Goal: Task Accomplishment & Management: Complete application form

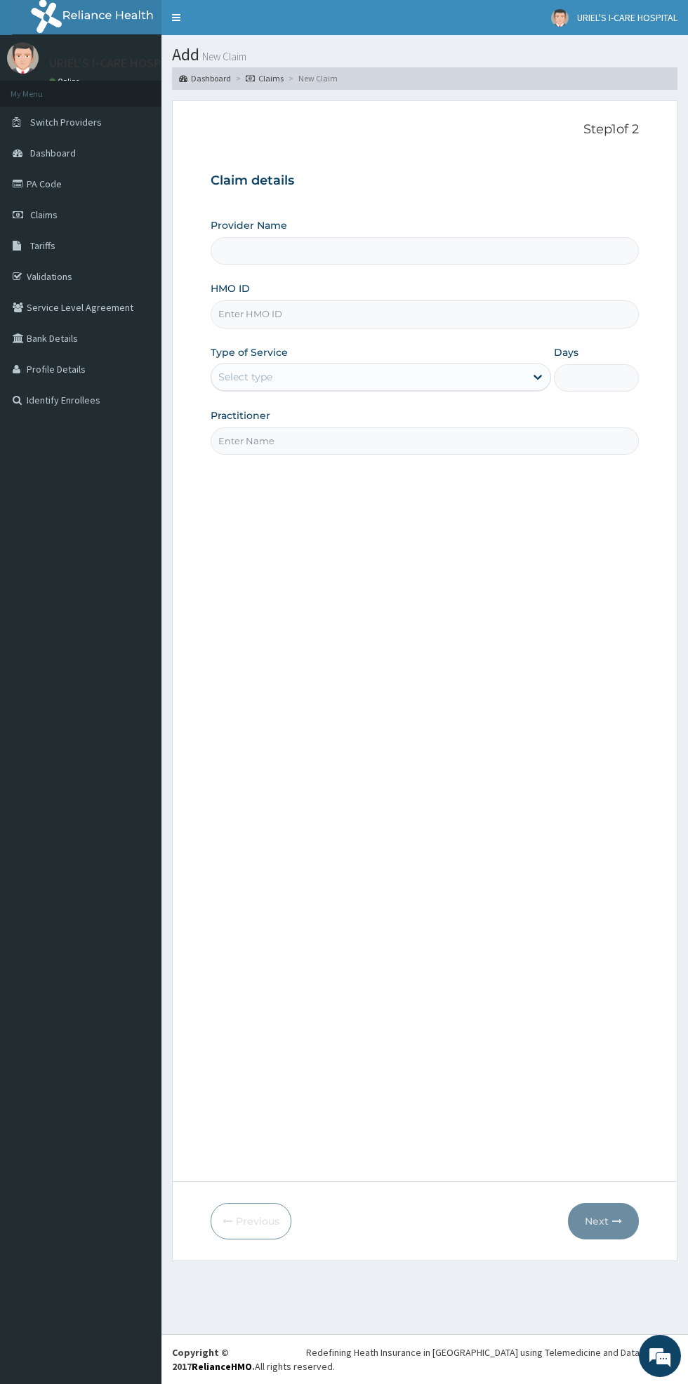
type input "[PERSON_NAME] I CARE HOSPITAL"
type input "Nus/10018/f"
click at [610, 374] on input "Days" at bounding box center [596, 377] width 85 height 27
type input "1"
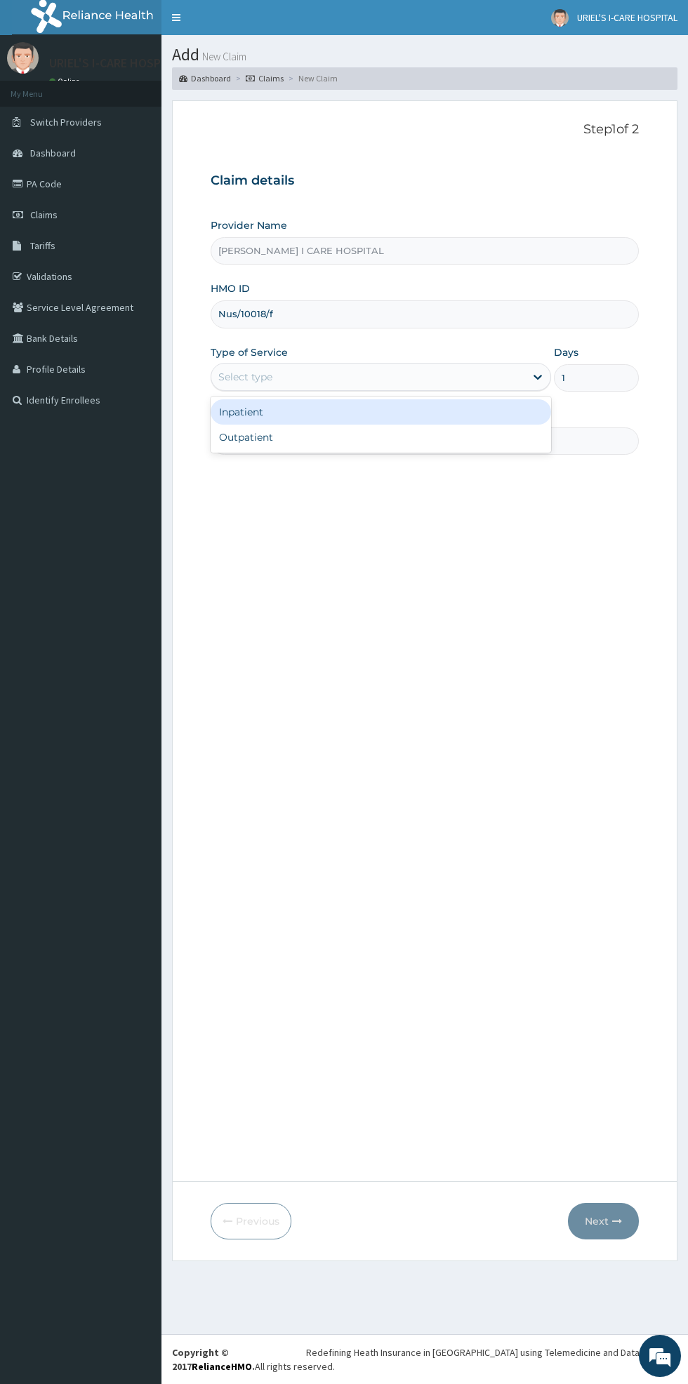
click at [377, 434] on div "Outpatient" at bounding box center [380, 436] width 340 height 25
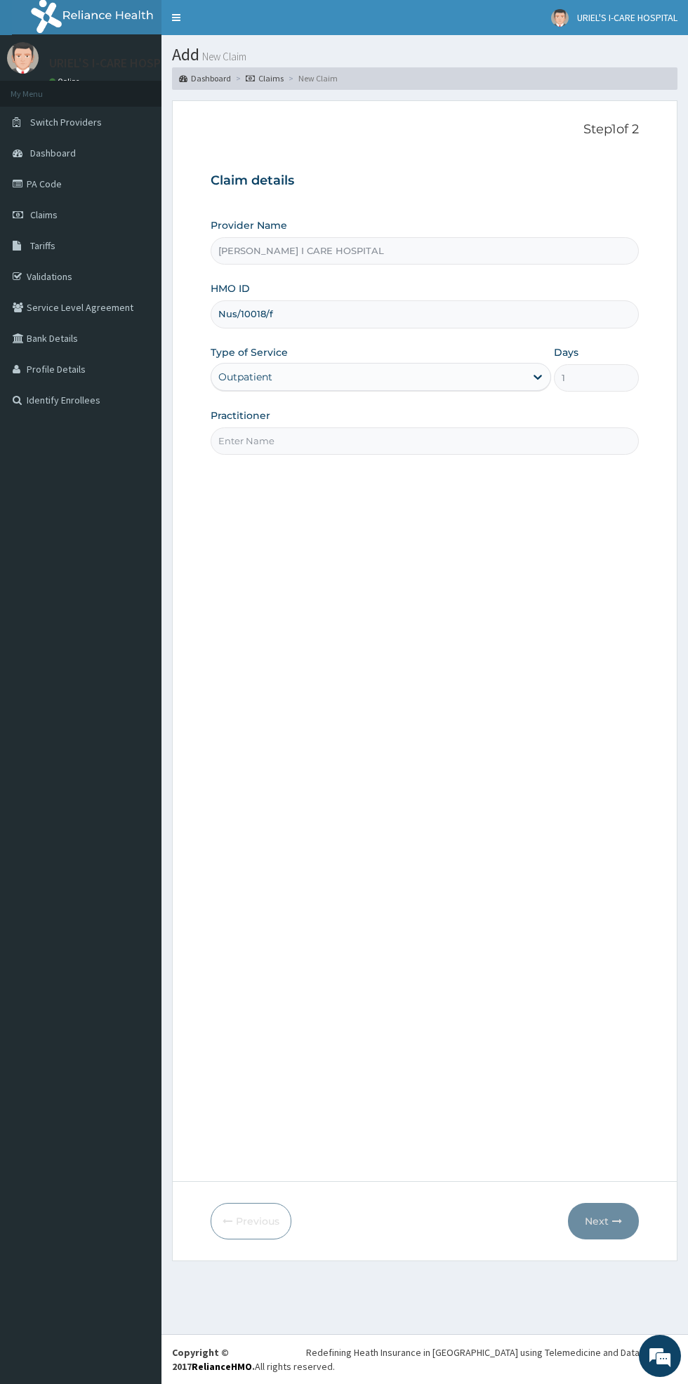
click at [387, 439] on input "Practitioner" at bounding box center [424, 440] width 428 height 27
type input "[PERSON_NAME]"
click at [606, 1223] on button "Next" at bounding box center [603, 1221] width 71 height 36
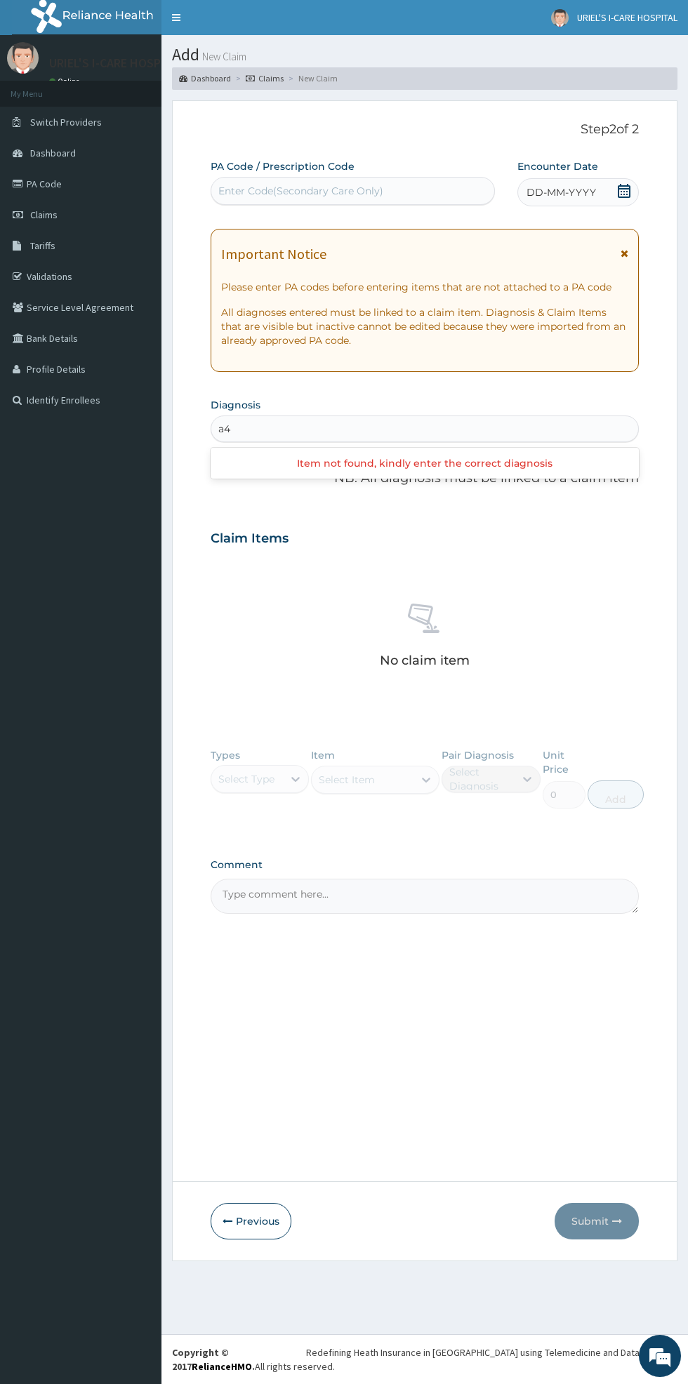
type input "a"
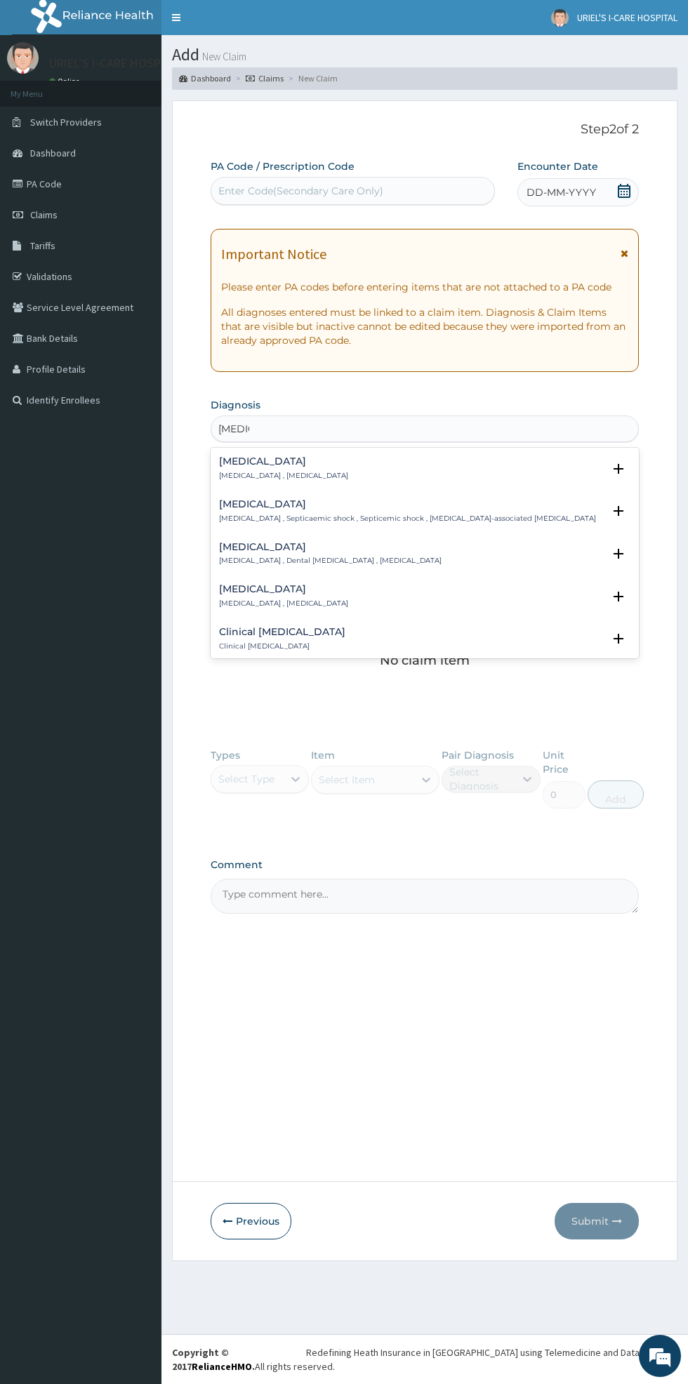
click at [347, 467] on div "[MEDICAL_DATA] [MEDICAL_DATA] , [MEDICAL_DATA]" at bounding box center [424, 468] width 411 height 25
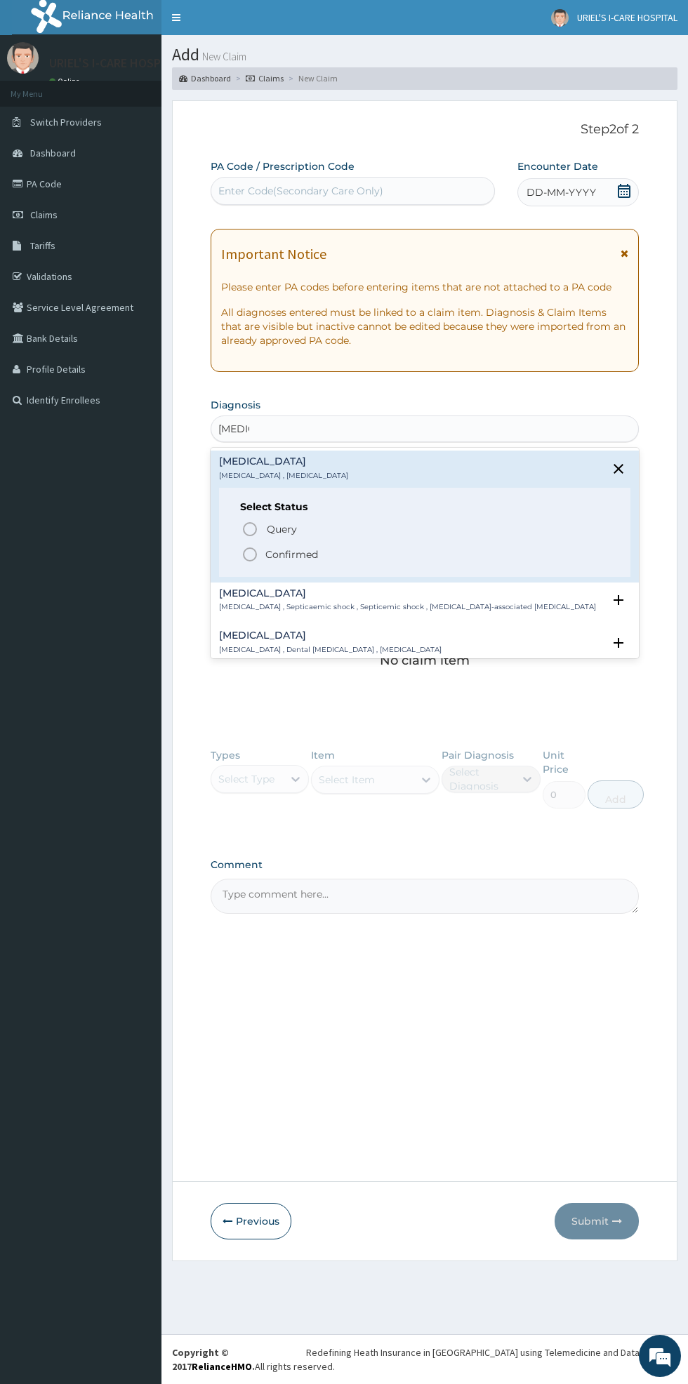
click at [249, 554] on icon "status option filled" at bounding box center [249, 554] width 17 height 17
type input "[MEDICAL_DATA]"
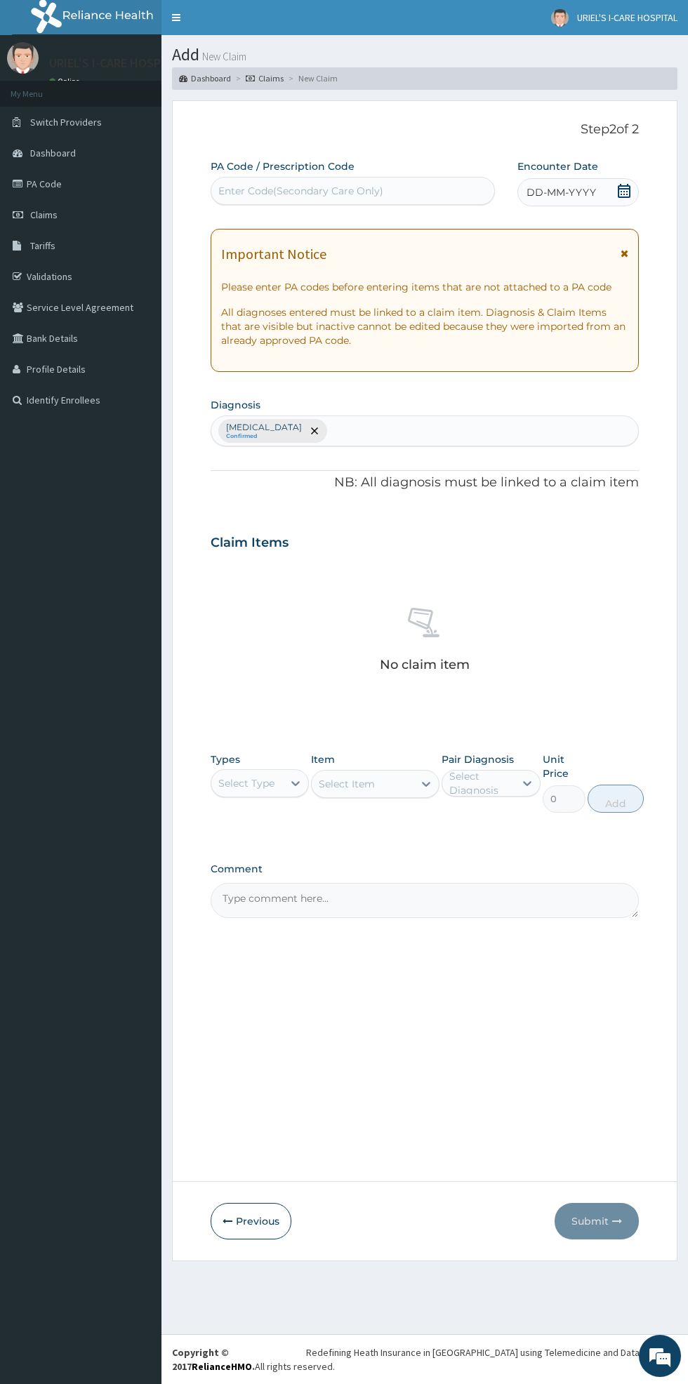
click at [330, 430] on input "text" at bounding box center [330, 431] width 1 height 14
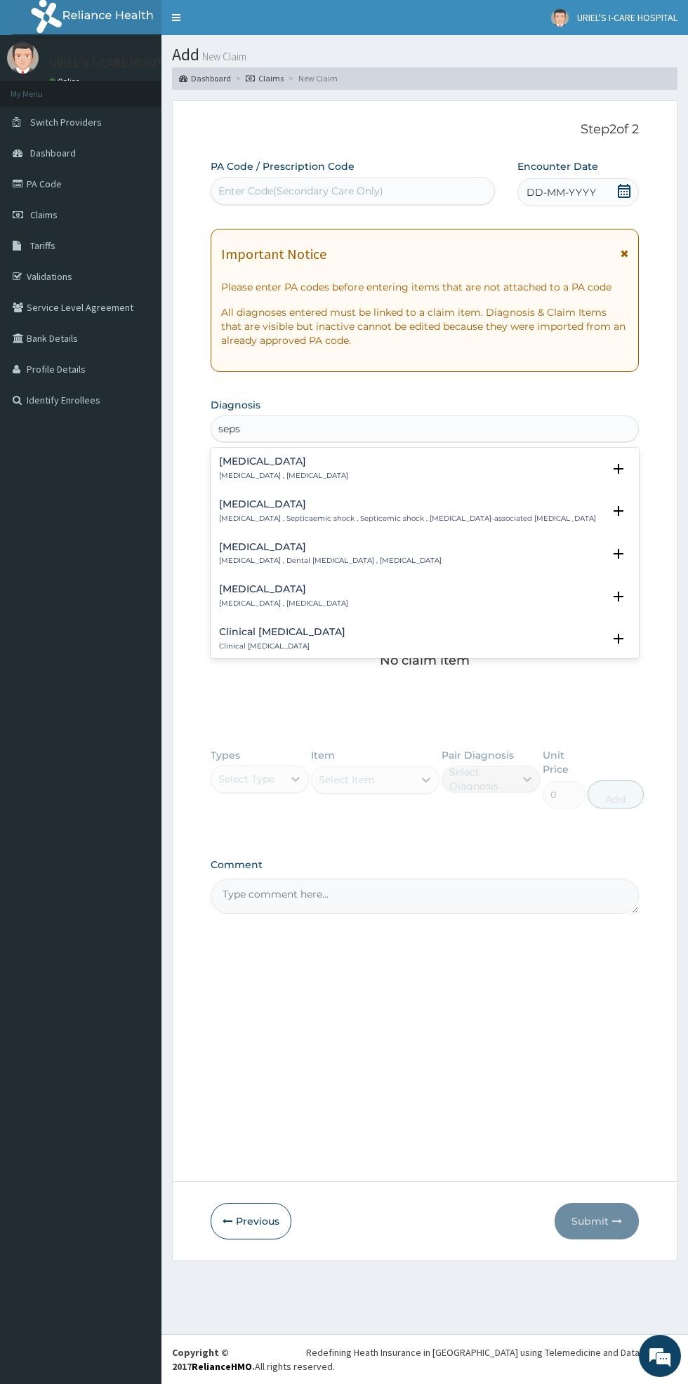
click at [324, 466] on div "[MEDICAL_DATA] [MEDICAL_DATA] , [MEDICAL_DATA]" at bounding box center [424, 468] width 411 height 25
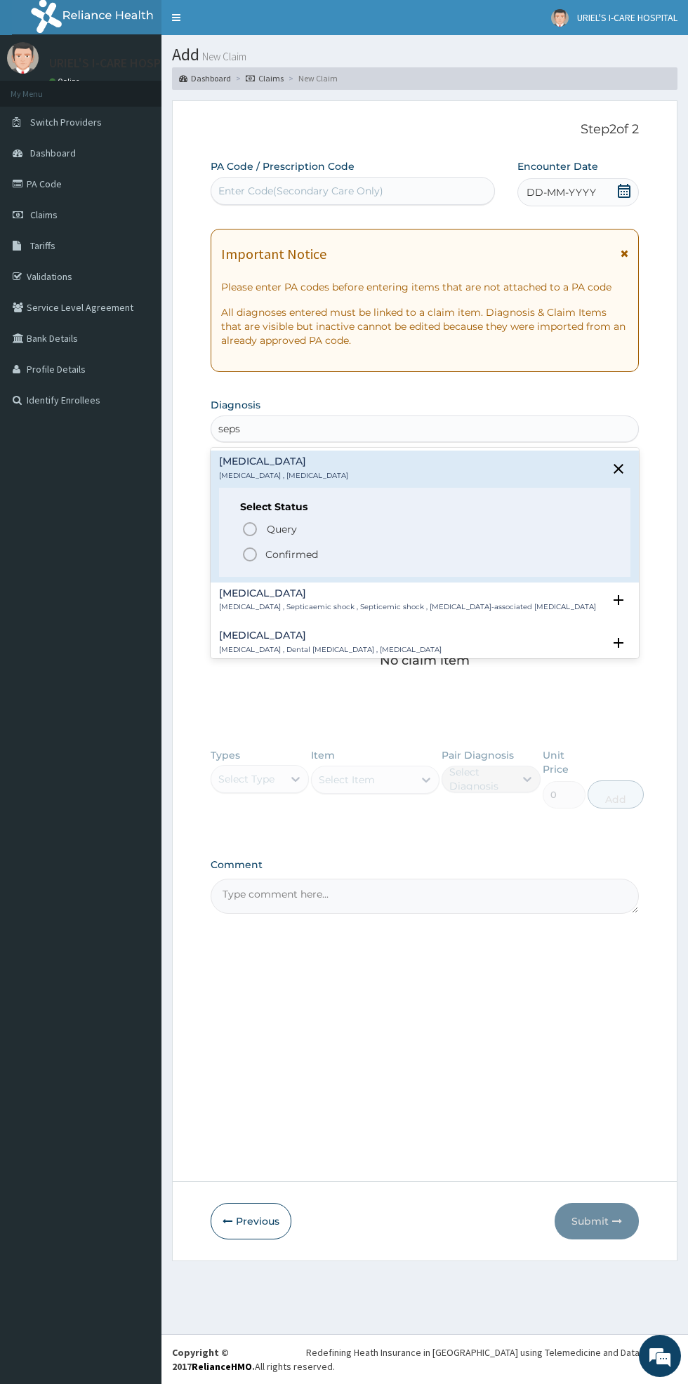
click at [260, 528] on span "Query Query covers suspected (?), Keep in view (kiv), Ruled out (r/o)" at bounding box center [425, 529] width 368 height 19
type input "seps"
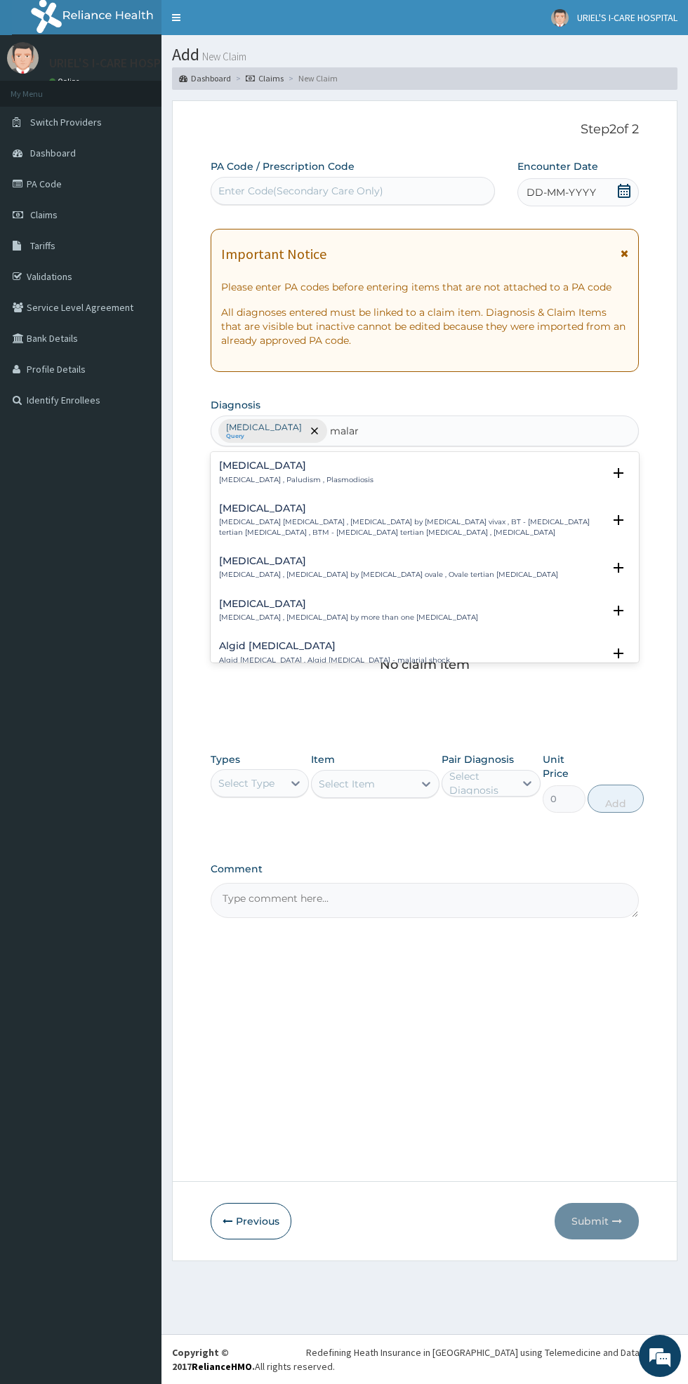
click at [424, 471] on div "[MEDICAL_DATA] [MEDICAL_DATA] , Paludism , Plasmodiosis" at bounding box center [424, 472] width 411 height 25
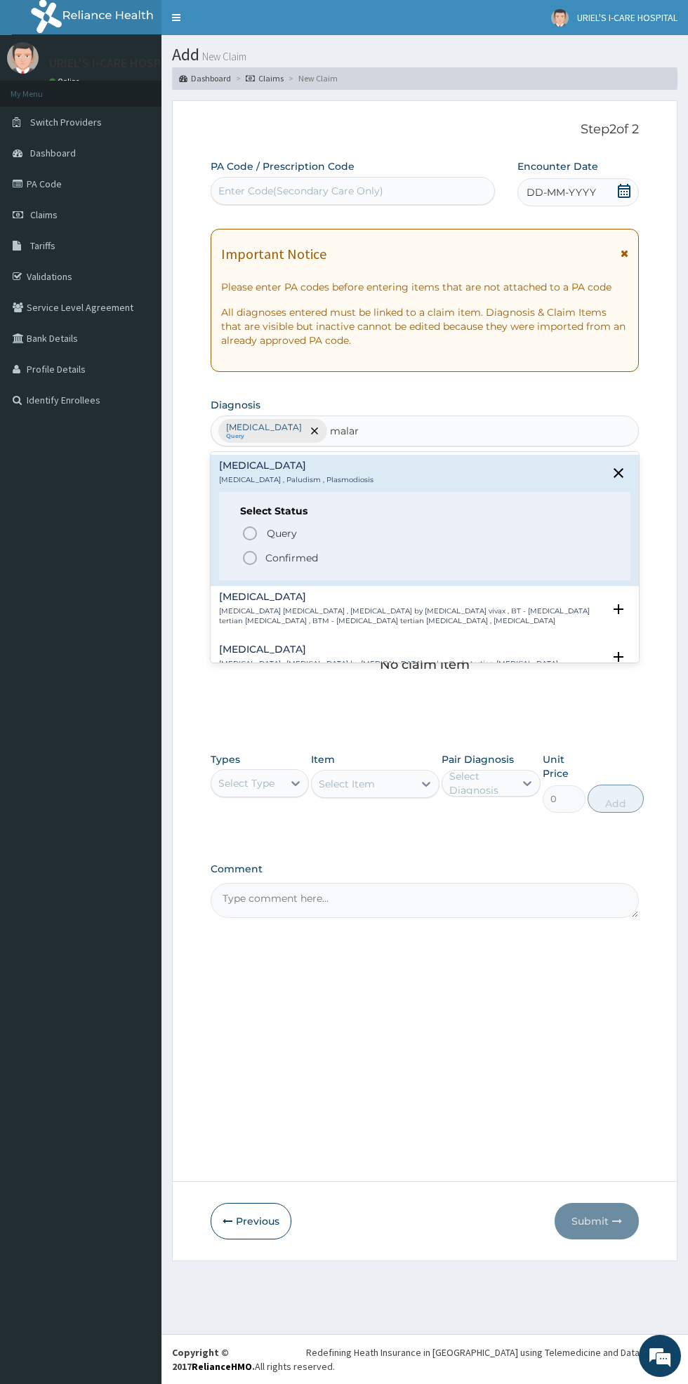
click at [264, 528] on span "Query Query covers suspected (?), Keep in view (kiv), Ruled out (r/o)" at bounding box center [425, 532] width 368 height 19
type input "malar"
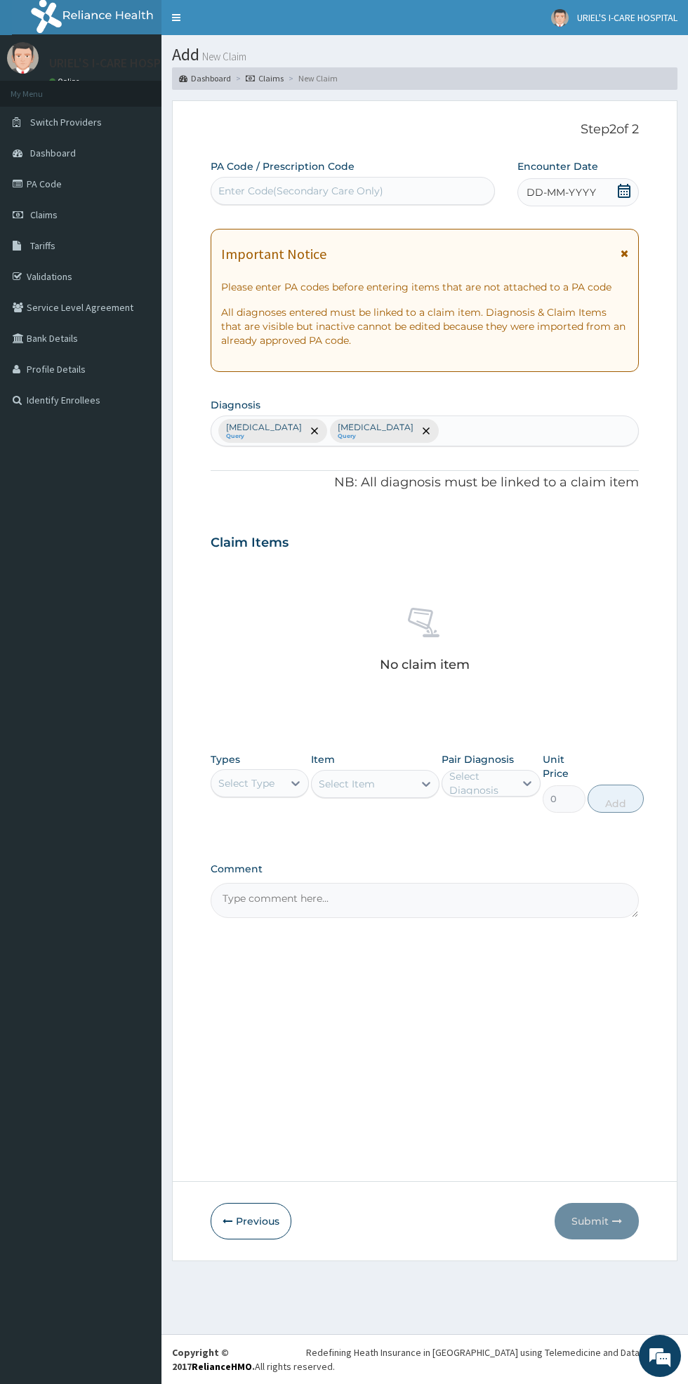
click at [389, 776] on div "Select Item" at bounding box center [375, 784] width 128 height 28
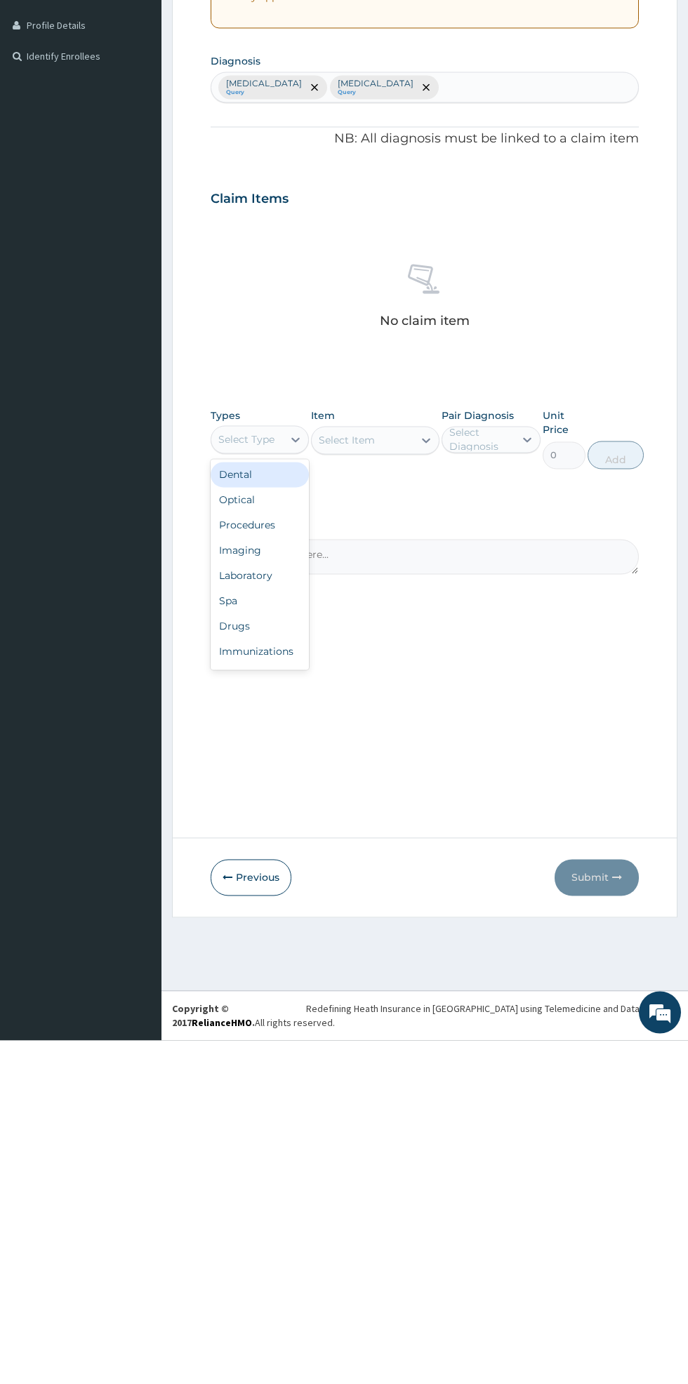
click at [277, 865] on div "Procedures" at bounding box center [259, 868] width 98 height 25
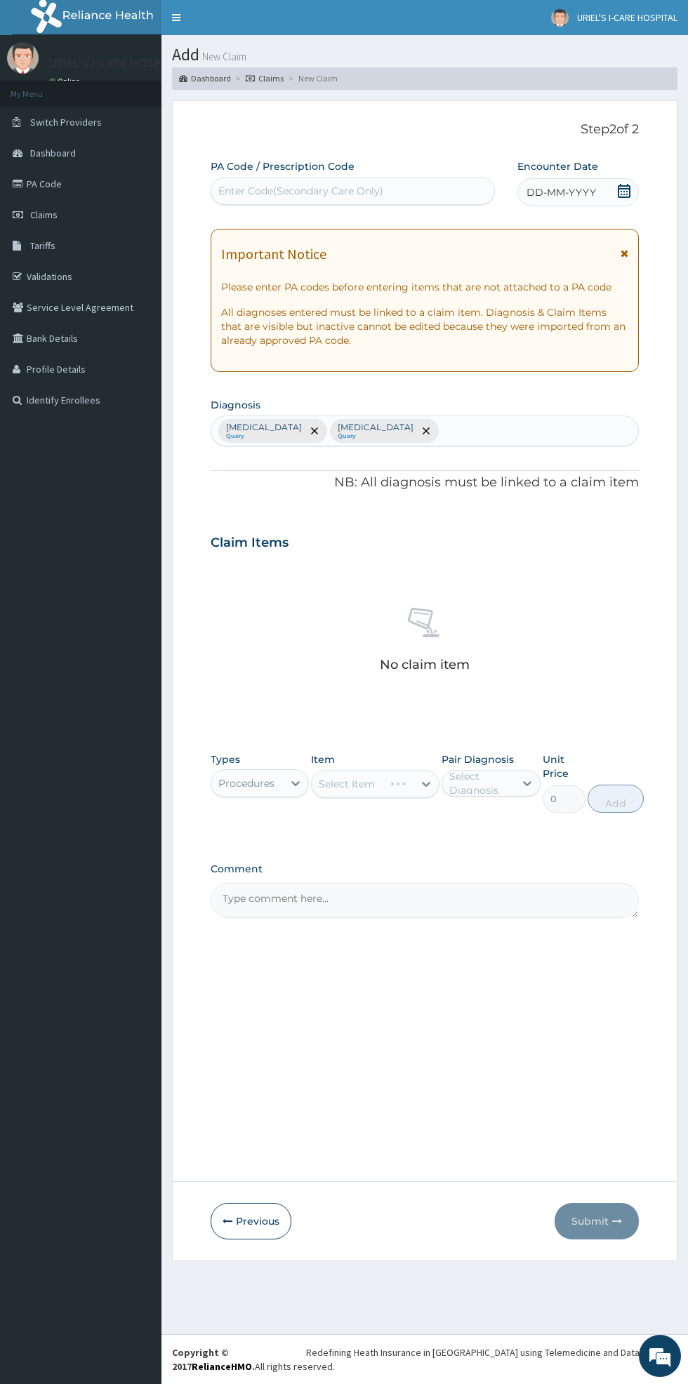
click at [393, 784] on div "Select Item" at bounding box center [375, 784] width 128 height 28
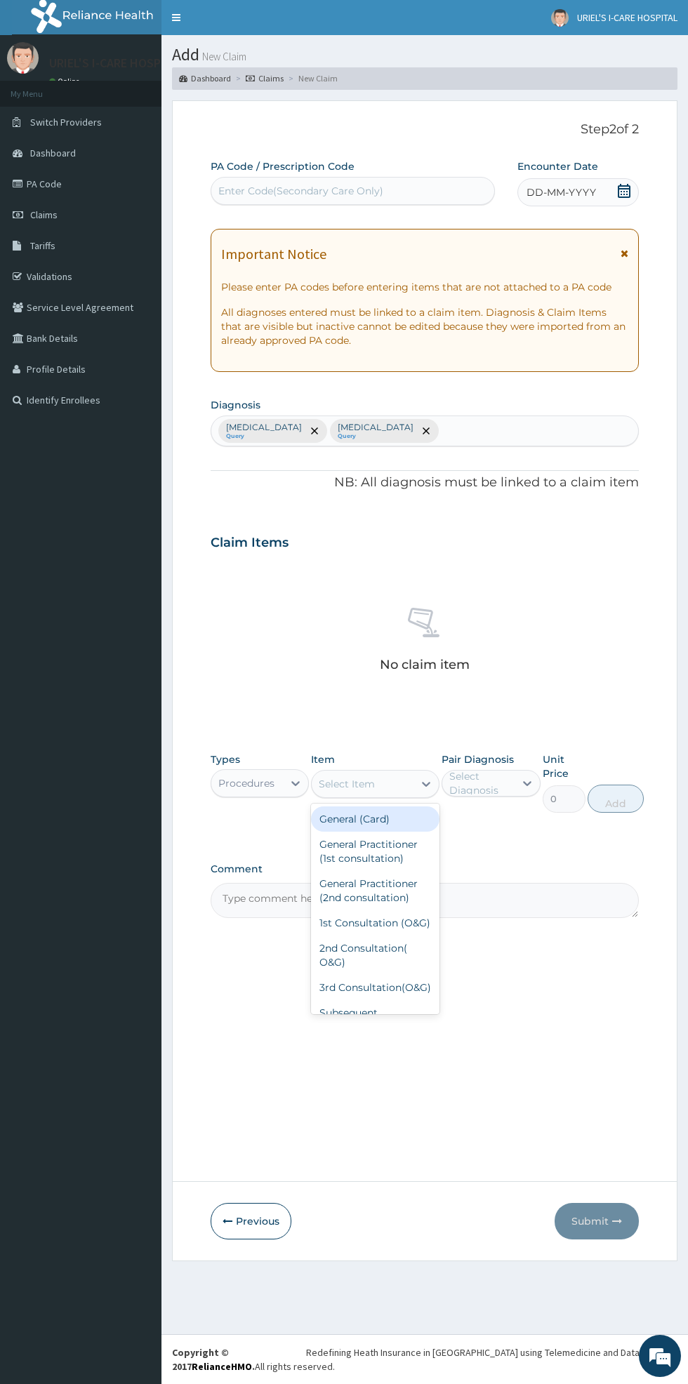
click at [389, 818] on div "General (Card)" at bounding box center [375, 818] width 128 height 25
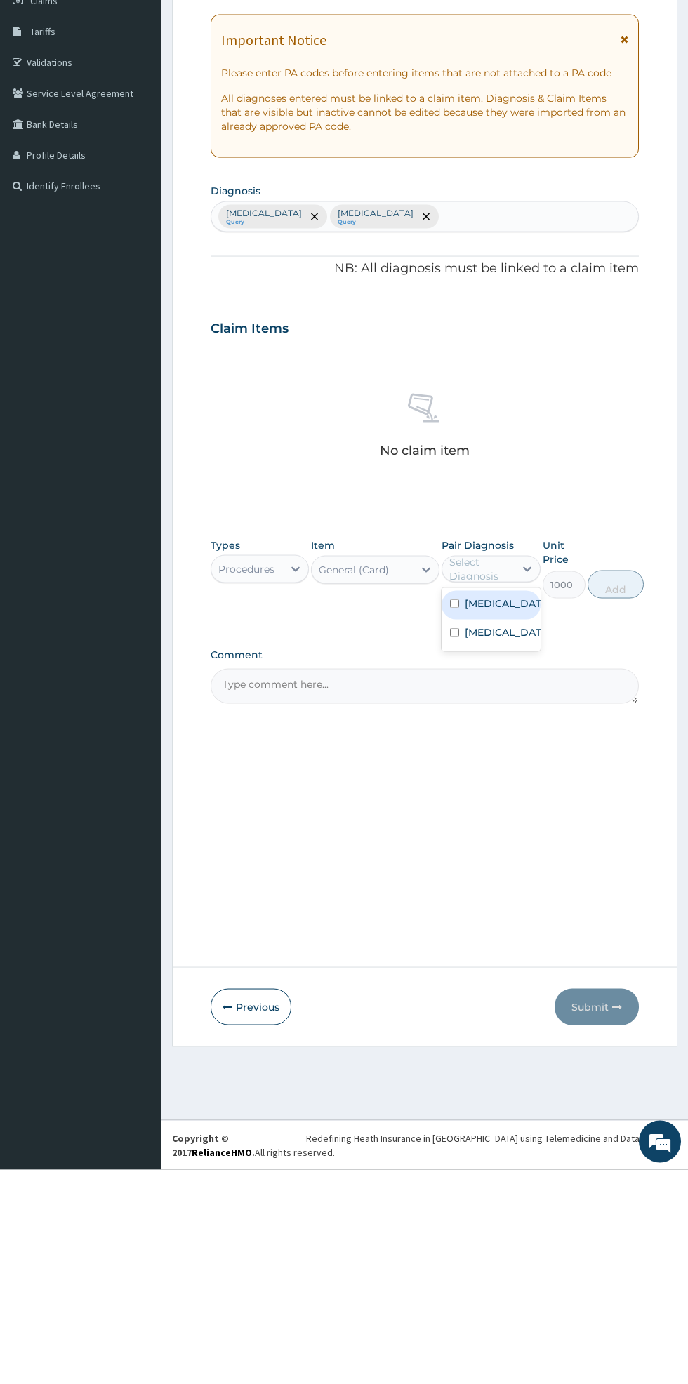
click at [489, 819] on label "[MEDICAL_DATA]" at bounding box center [504, 817] width 81 height 14
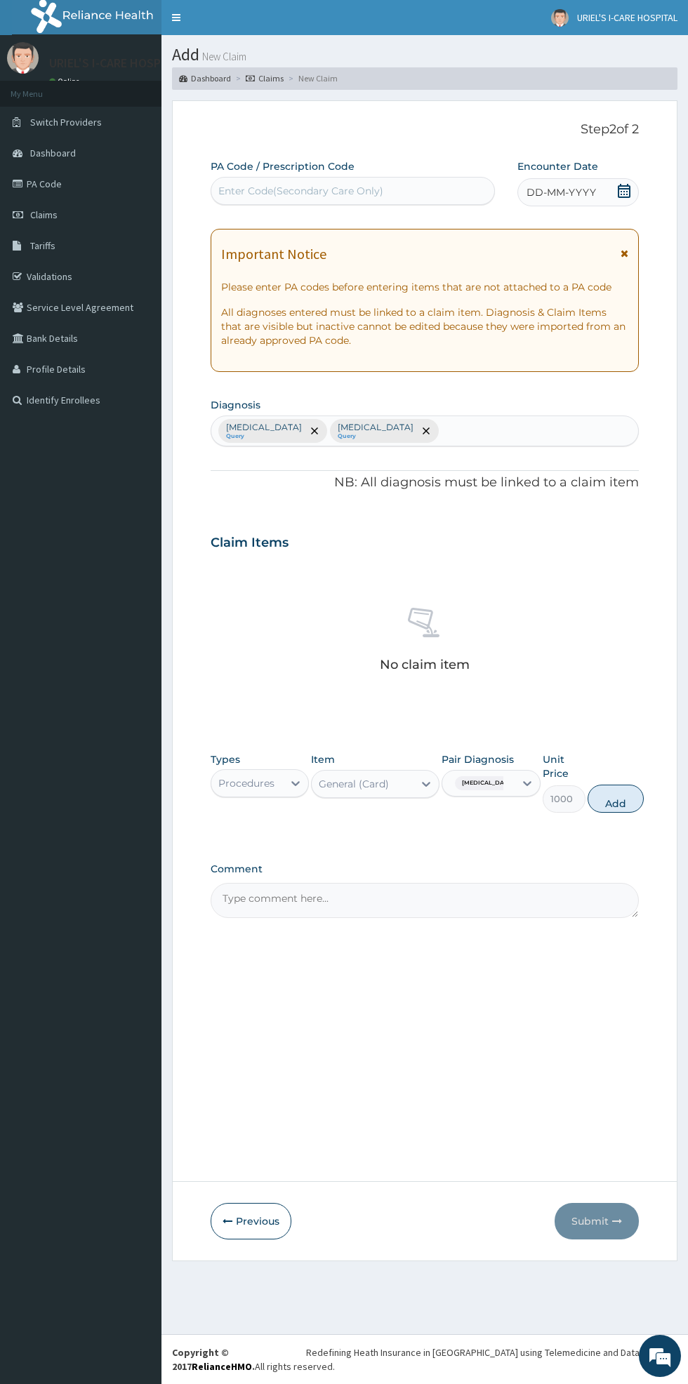
click at [613, 786] on button "Add" at bounding box center [615, 798] width 56 height 28
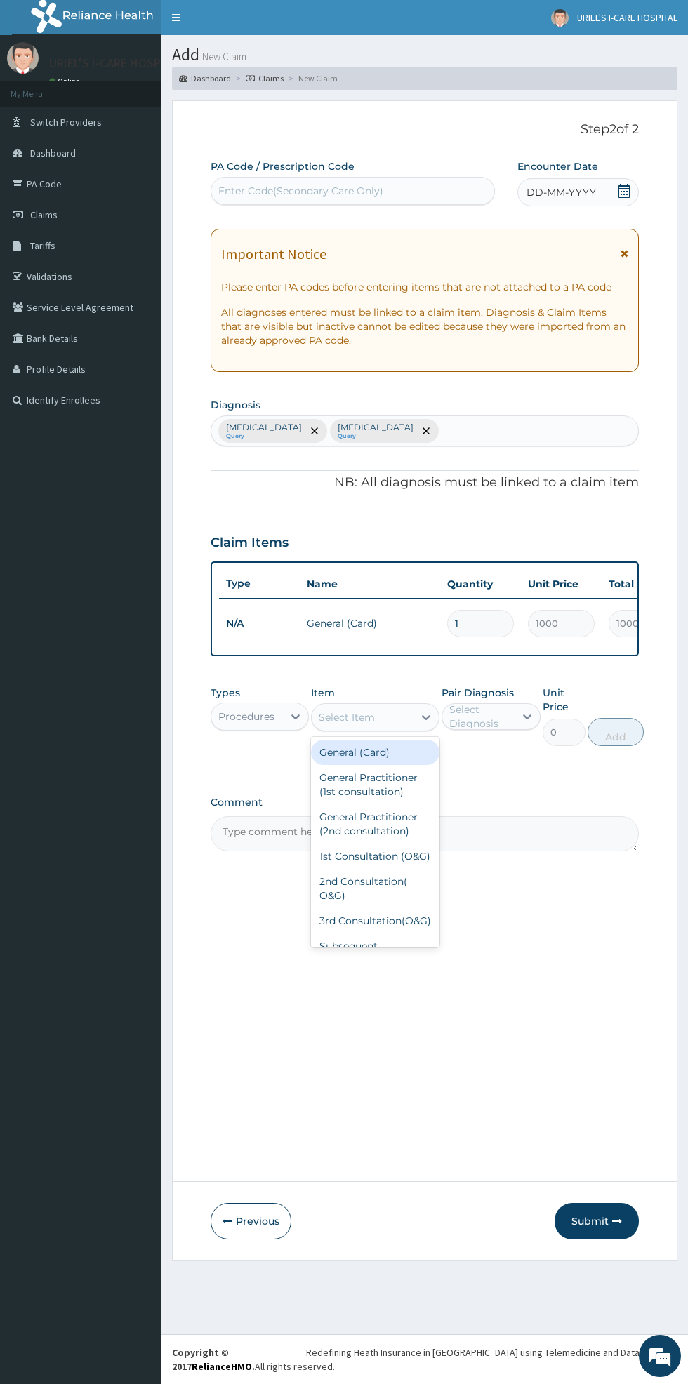
click at [387, 780] on div "General Practitioner (1st consultation)" at bounding box center [375, 784] width 128 height 39
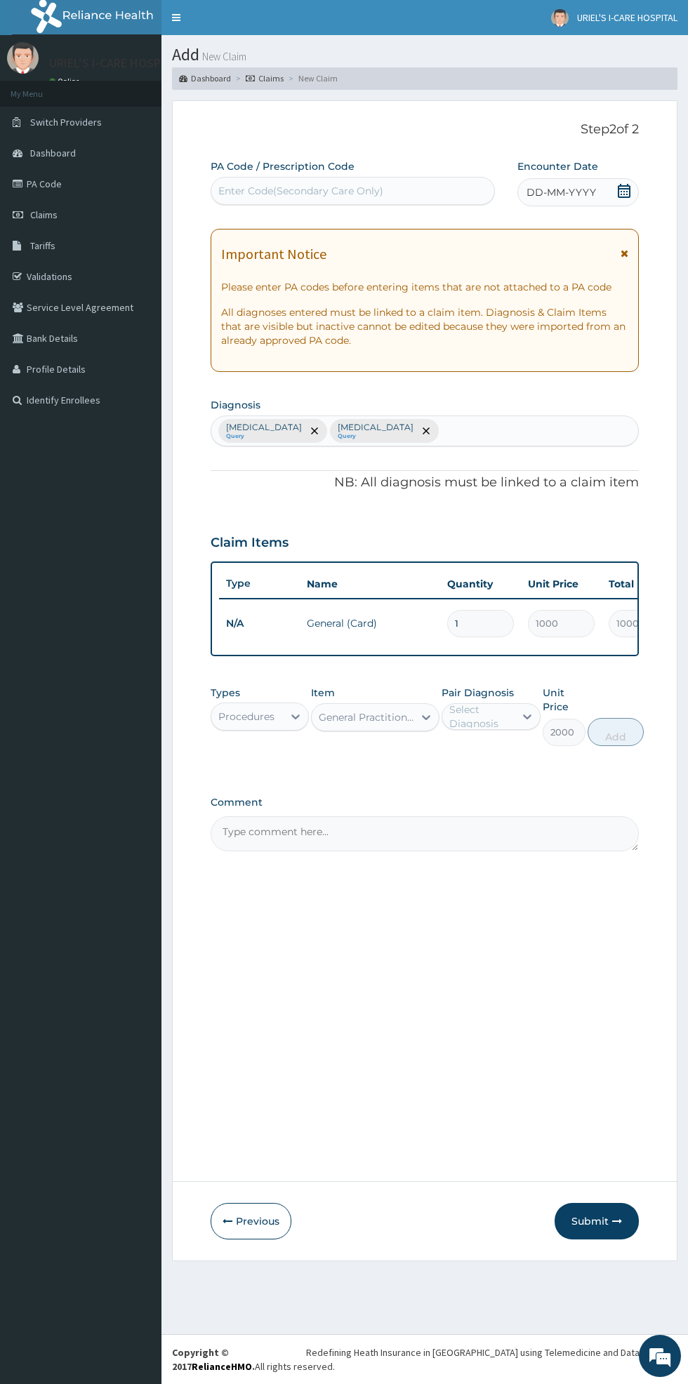
click at [482, 701] on div "Pair Diagnosis Select Diagnosis" at bounding box center [490, 715] width 98 height 60
click at [495, 751] on label "[MEDICAL_DATA]" at bounding box center [504, 751] width 81 height 14
click at [627, 730] on button "Add" at bounding box center [615, 732] width 56 height 28
type input "0"
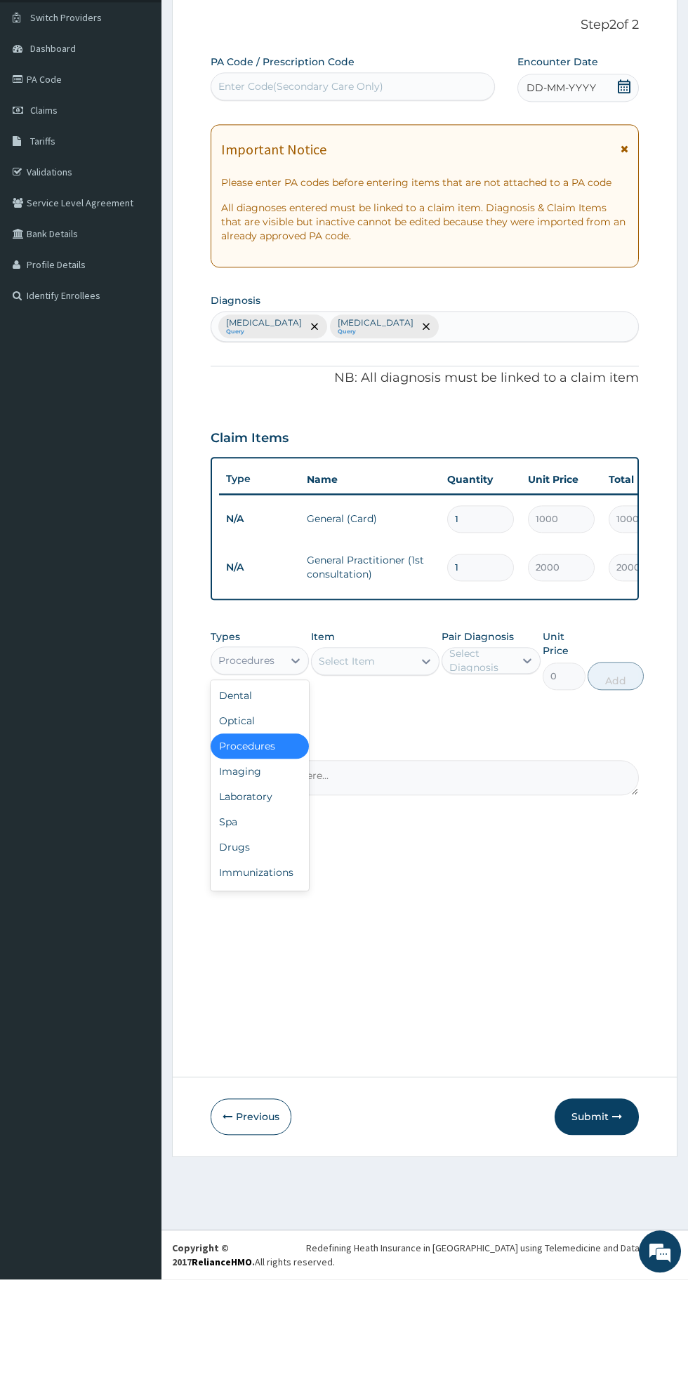
click at [250, 899] on div "Laboratory" at bounding box center [259, 900] width 98 height 25
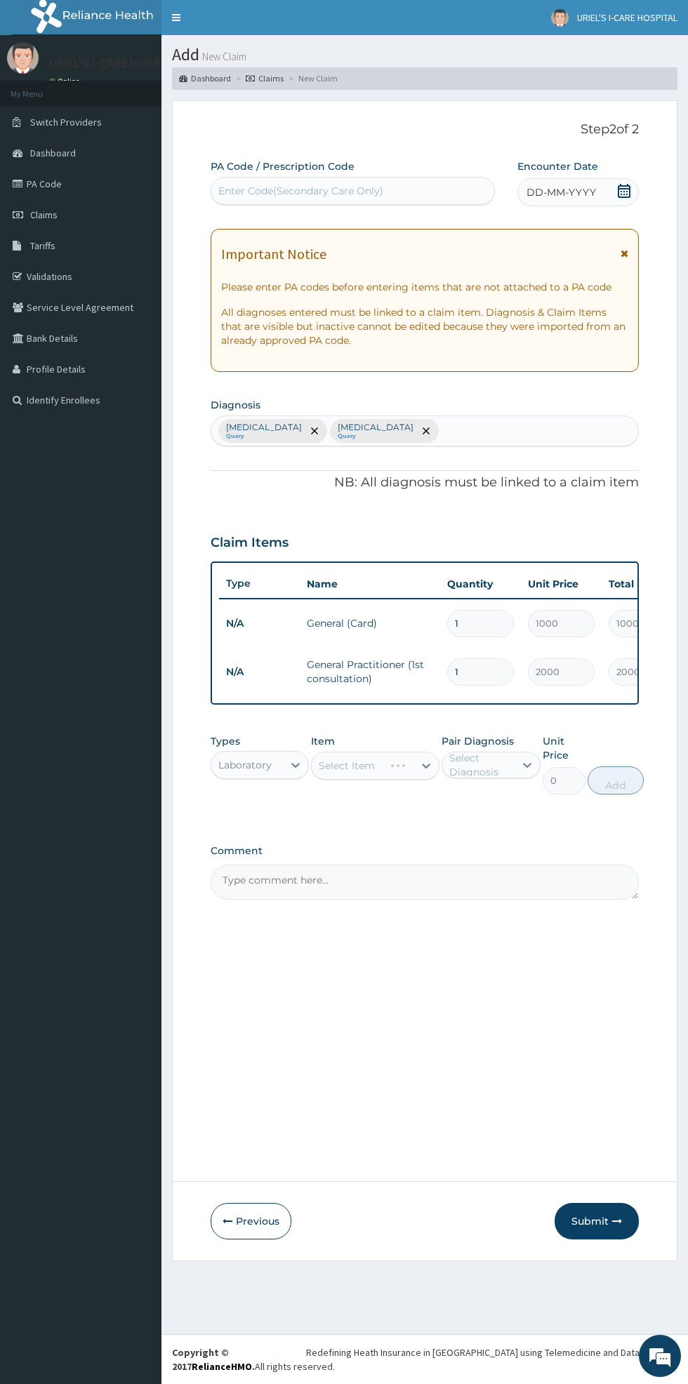
click at [370, 756] on div "Select Item" at bounding box center [375, 765] width 128 height 28
click at [389, 808] on div "[MEDICAL_DATA] [MEDICAL_DATA] (MP)" at bounding box center [375, 807] width 128 height 39
type input "para"
click at [479, 826] on label "[MEDICAL_DATA]" at bounding box center [504, 828] width 81 height 14
click at [619, 767] on button "Add" at bounding box center [615, 780] width 56 height 28
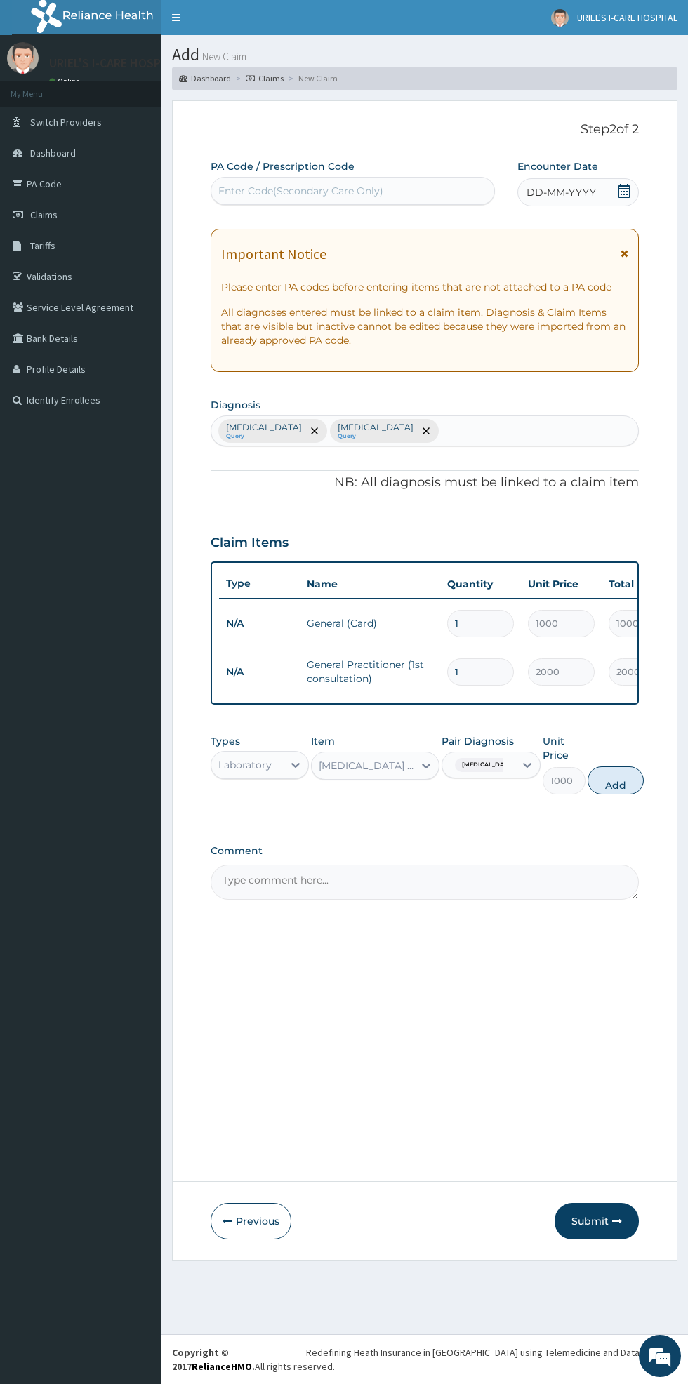
type input "0"
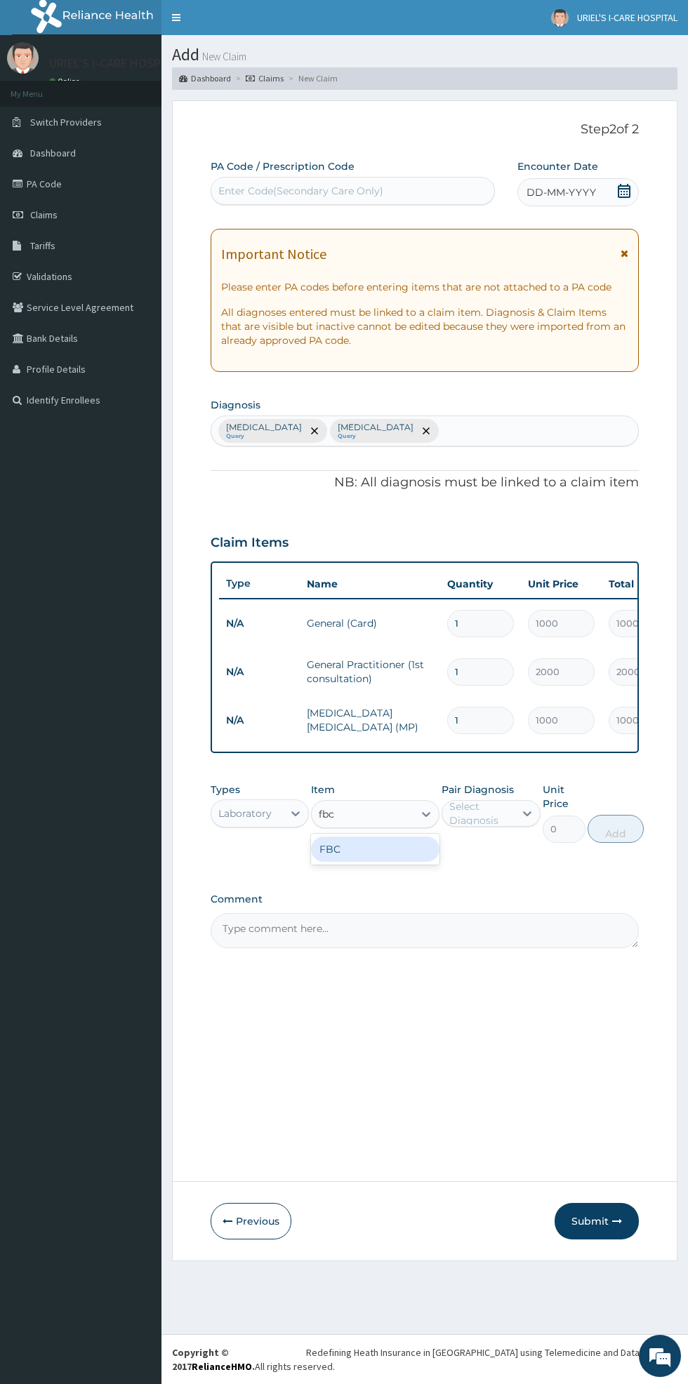
click at [375, 853] on div "FBC" at bounding box center [375, 848] width 128 height 25
type input "fbc"
click at [485, 845] on label "[MEDICAL_DATA]" at bounding box center [504, 847] width 81 height 14
click at [612, 831] on button "Add" at bounding box center [615, 829] width 56 height 28
type input "0"
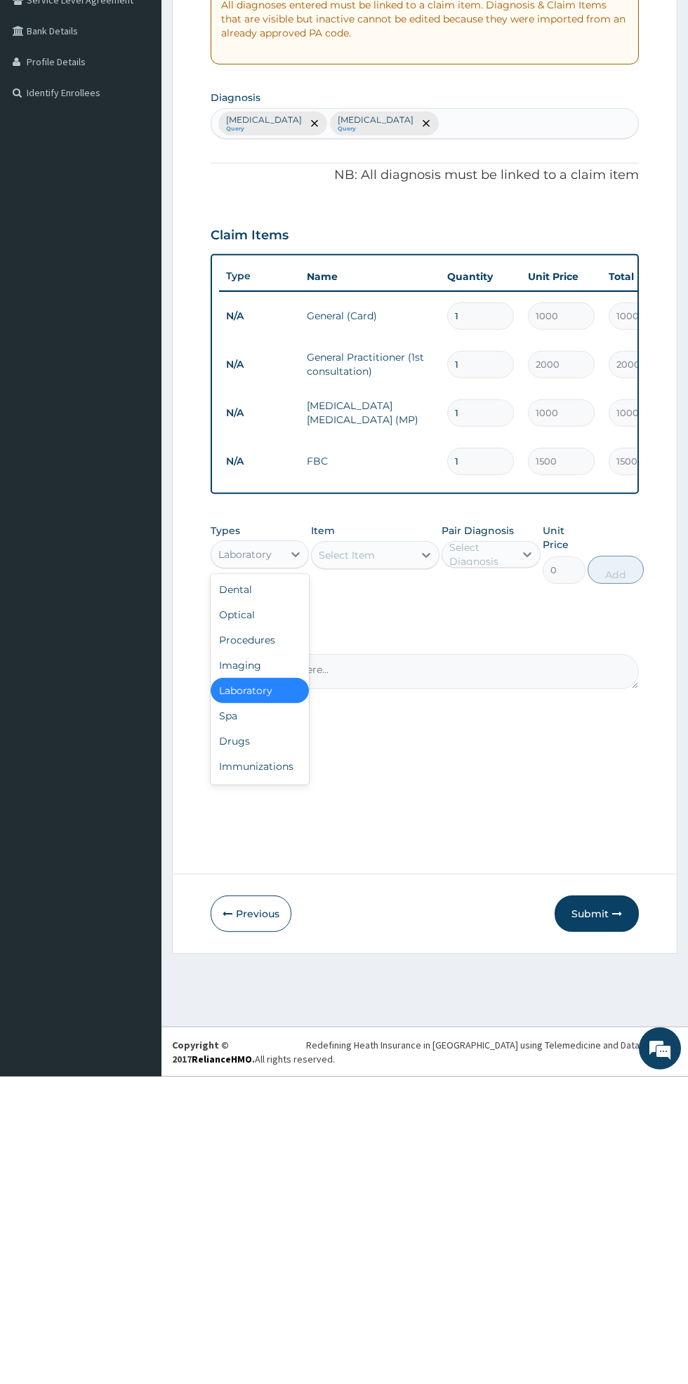
click at [246, 1045] on div "Drugs" at bounding box center [259, 1048] width 98 height 25
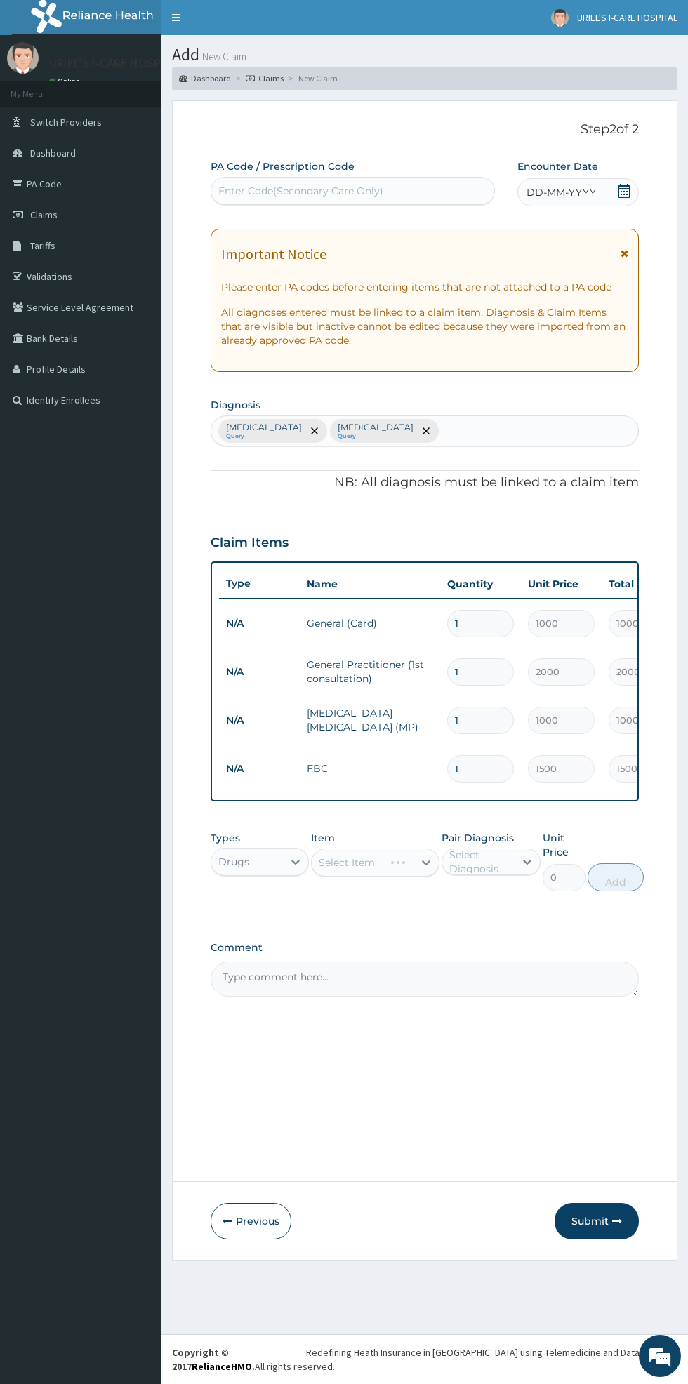
click at [382, 862] on div "Select Item" at bounding box center [375, 862] width 128 height 28
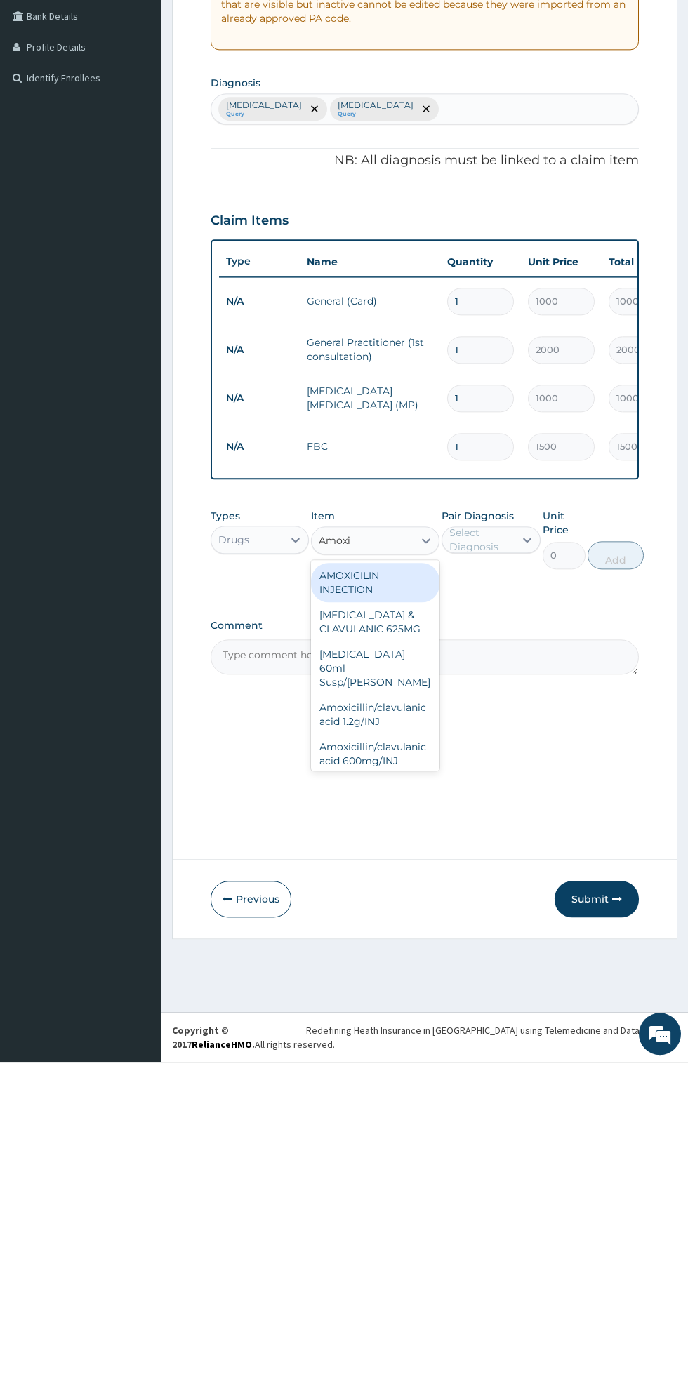
click at [368, 949] on div "[MEDICAL_DATA] & CLAVULANIC 625MG" at bounding box center [375, 943] width 128 height 39
type input "Amoxi"
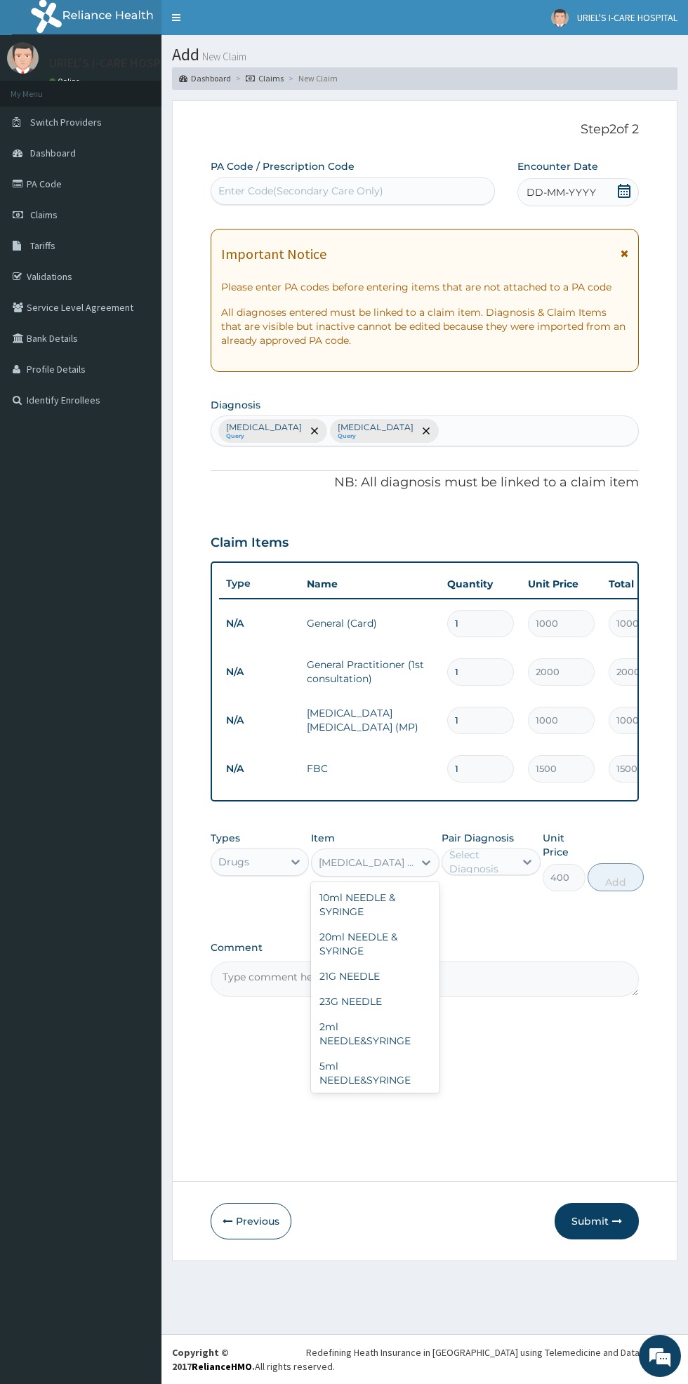
scroll to position [2333, 0]
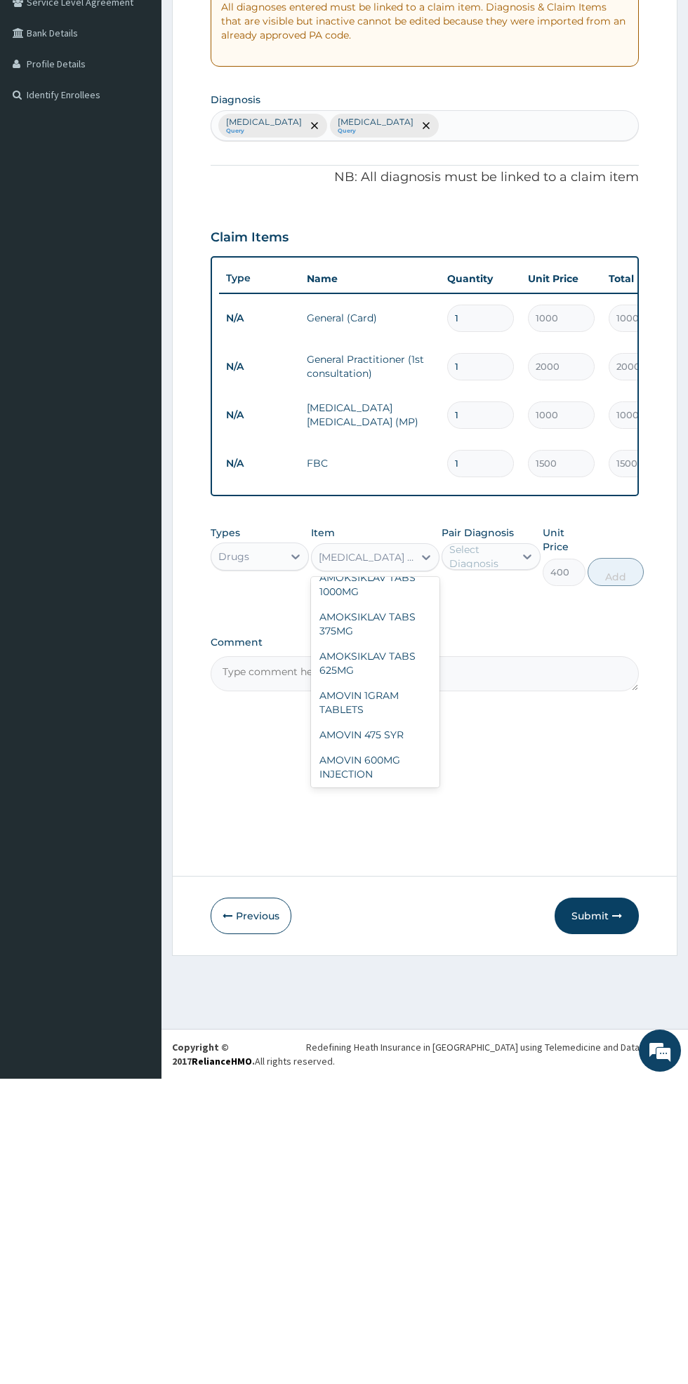
click at [375, 1131] on div "AMOVIN SYRUP 228.5MG" at bounding box center [375, 1150] width 128 height 39
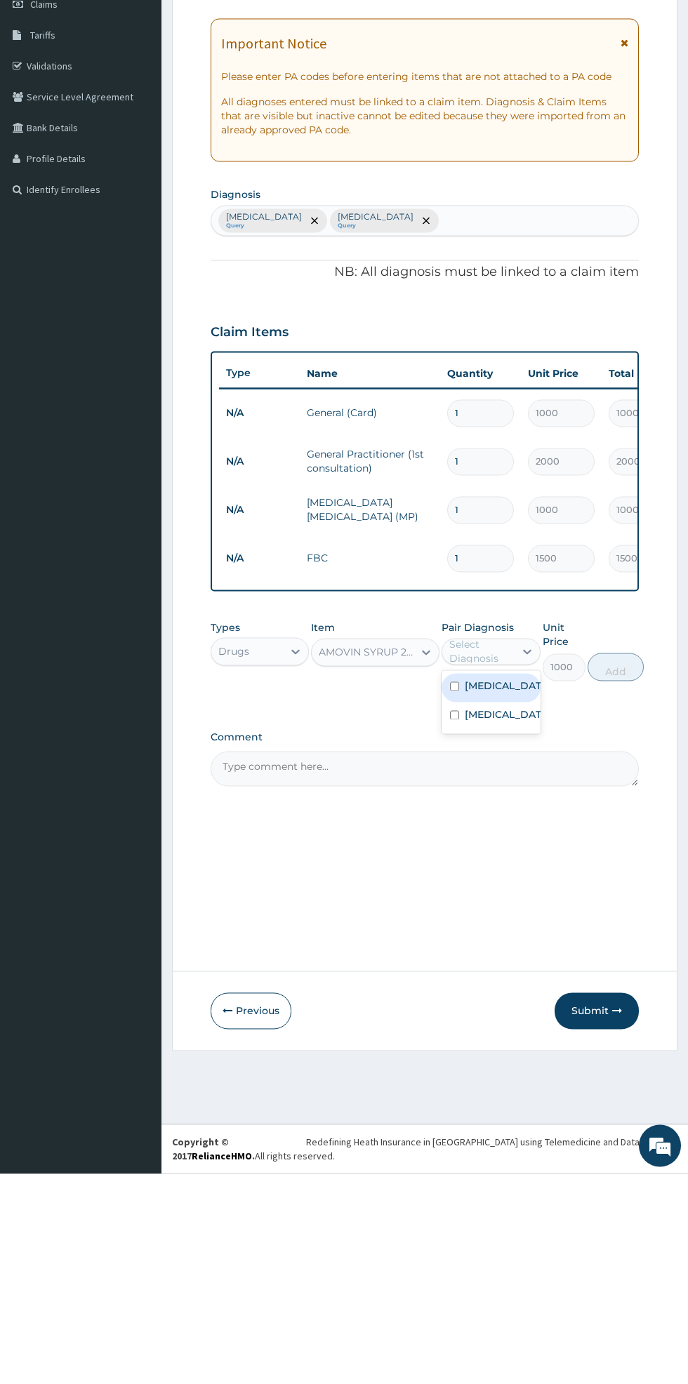
click at [501, 895] on div "[MEDICAL_DATA]" at bounding box center [490, 897] width 98 height 29
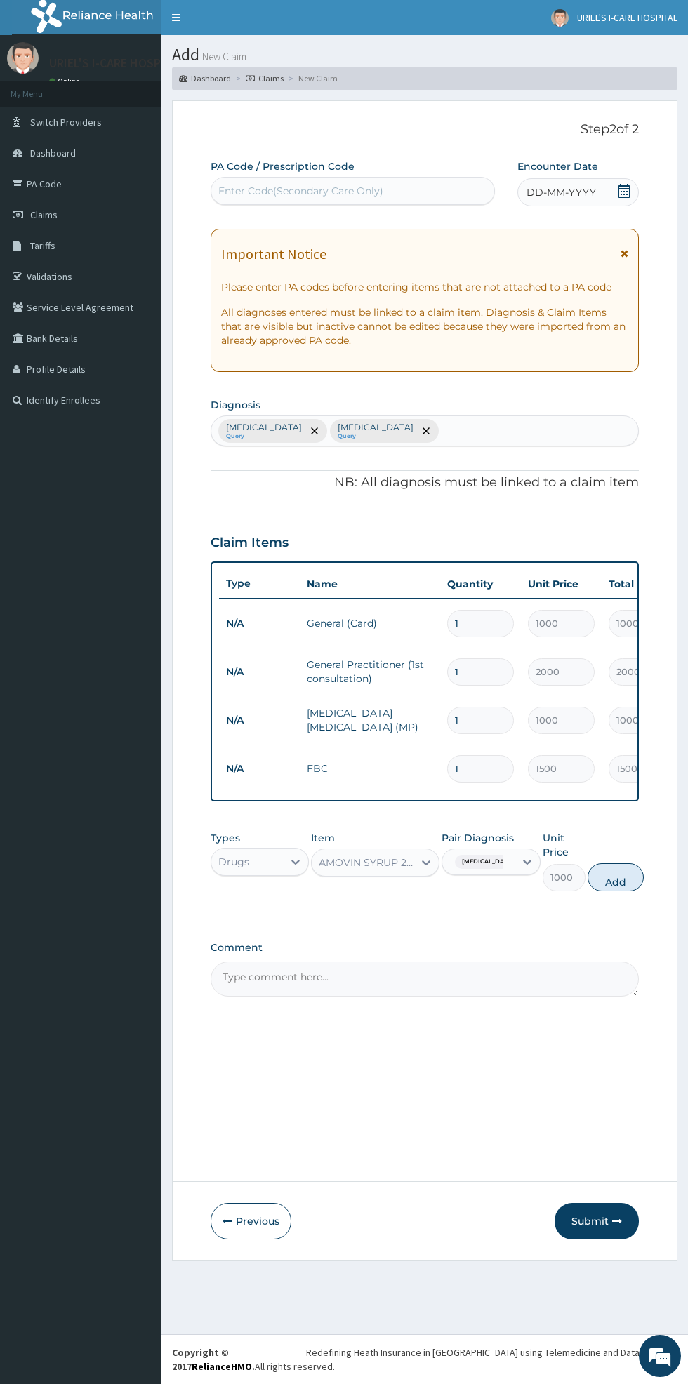
click at [606, 874] on button "Add" at bounding box center [615, 877] width 56 height 28
type input "0"
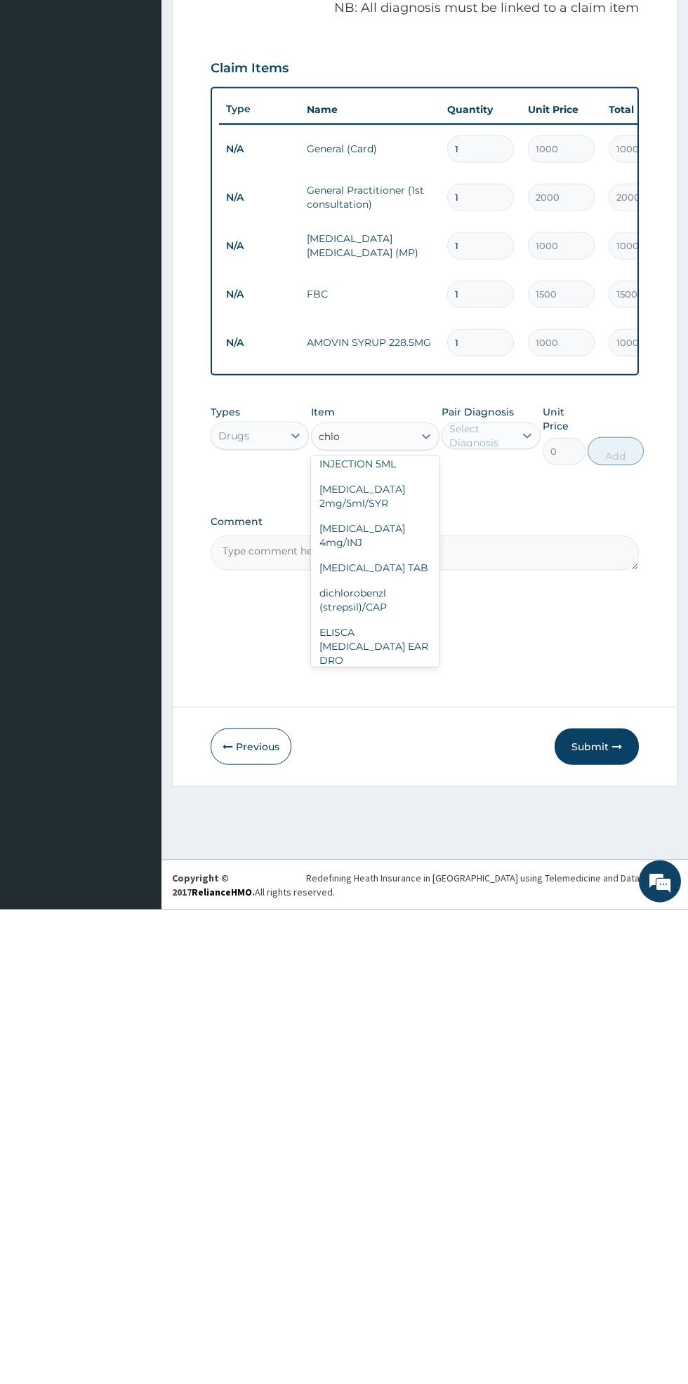
scroll to position [400, 0]
click at [396, 965] on div "[MEDICAL_DATA] 2mg/5ml/SYR" at bounding box center [375, 970] width 128 height 39
type input "chlo"
type input "800"
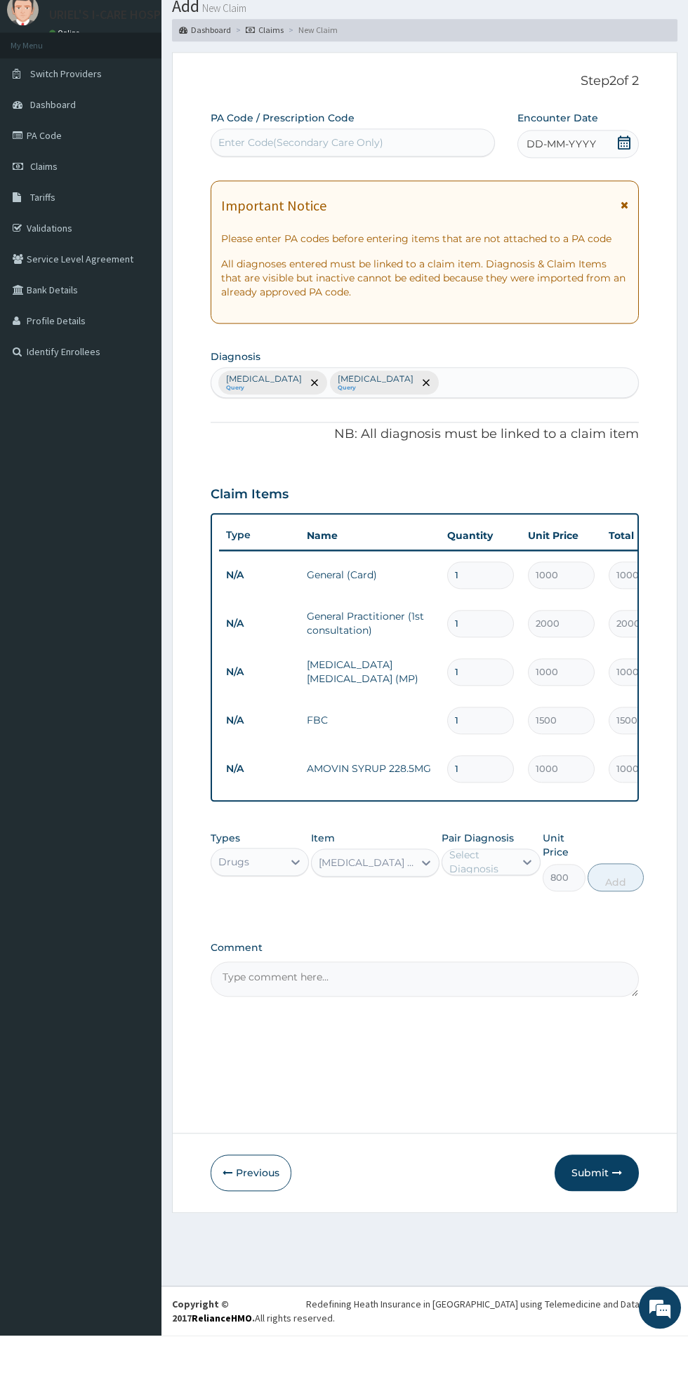
type input "j"
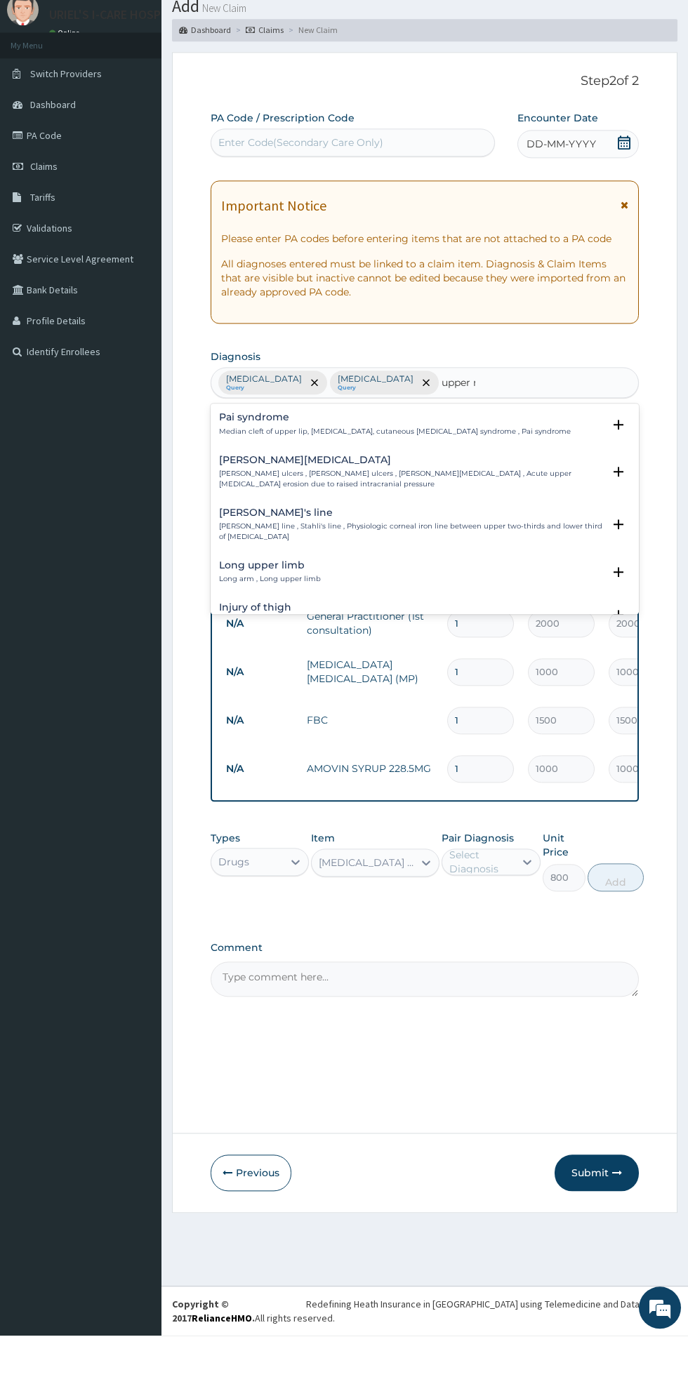
scroll to position [0, 0]
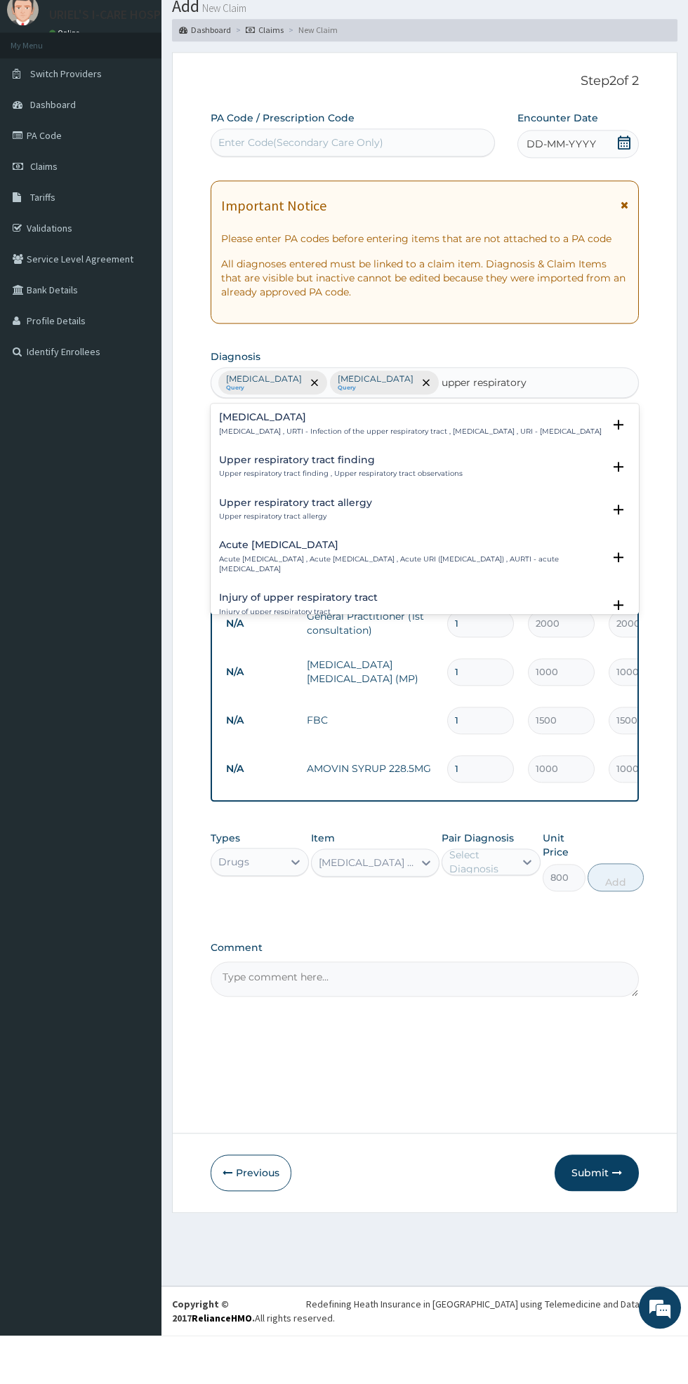
click at [454, 465] on h4 "[MEDICAL_DATA]" at bounding box center [410, 465] width 382 height 11
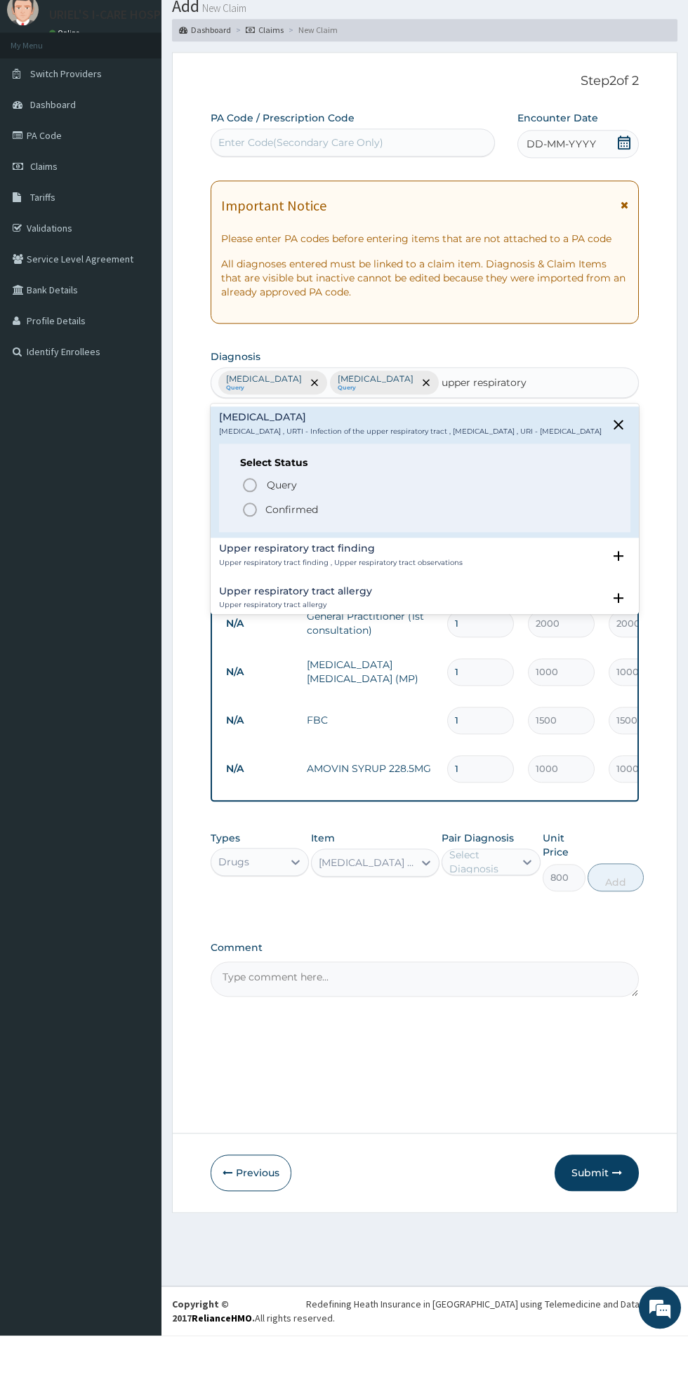
click at [249, 566] on icon "status option filled" at bounding box center [249, 557] width 17 height 17
type input "upper respiratory"
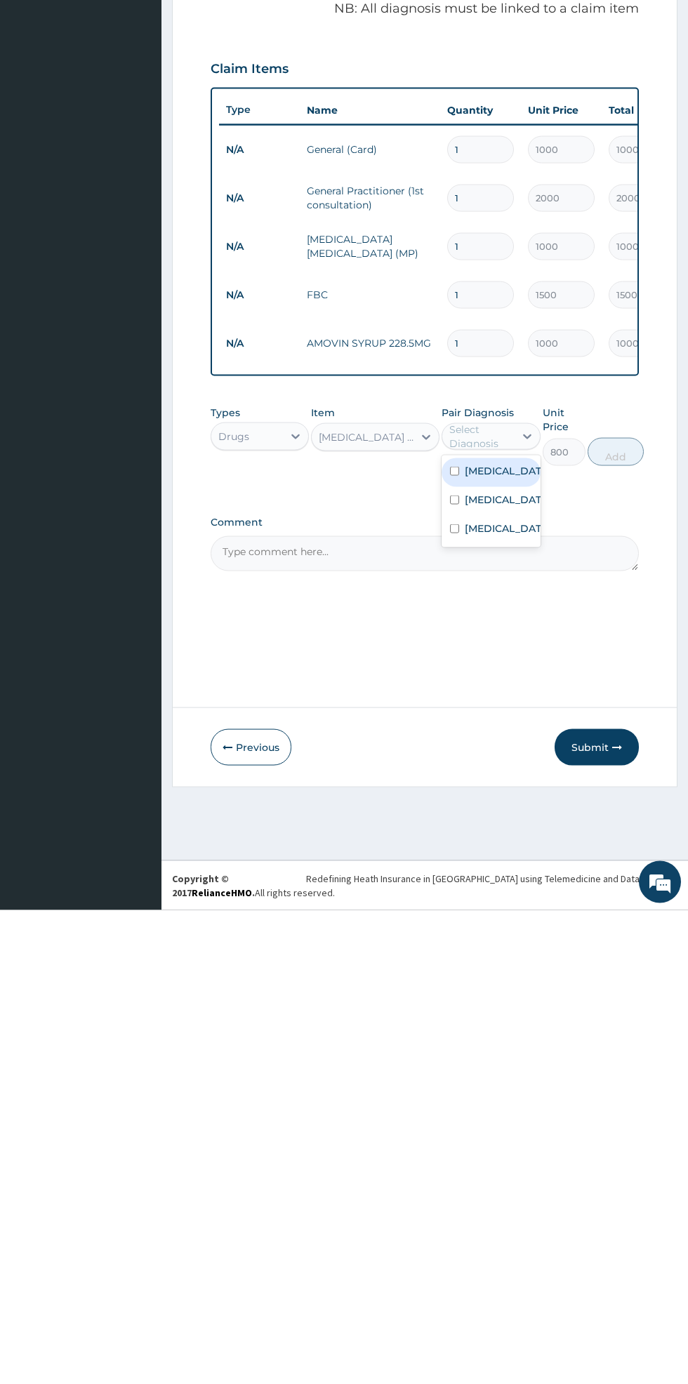
click at [493, 1003] on label "[MEDICAL_DATA]" at bounding box center [504, 1002] width 81 height 14
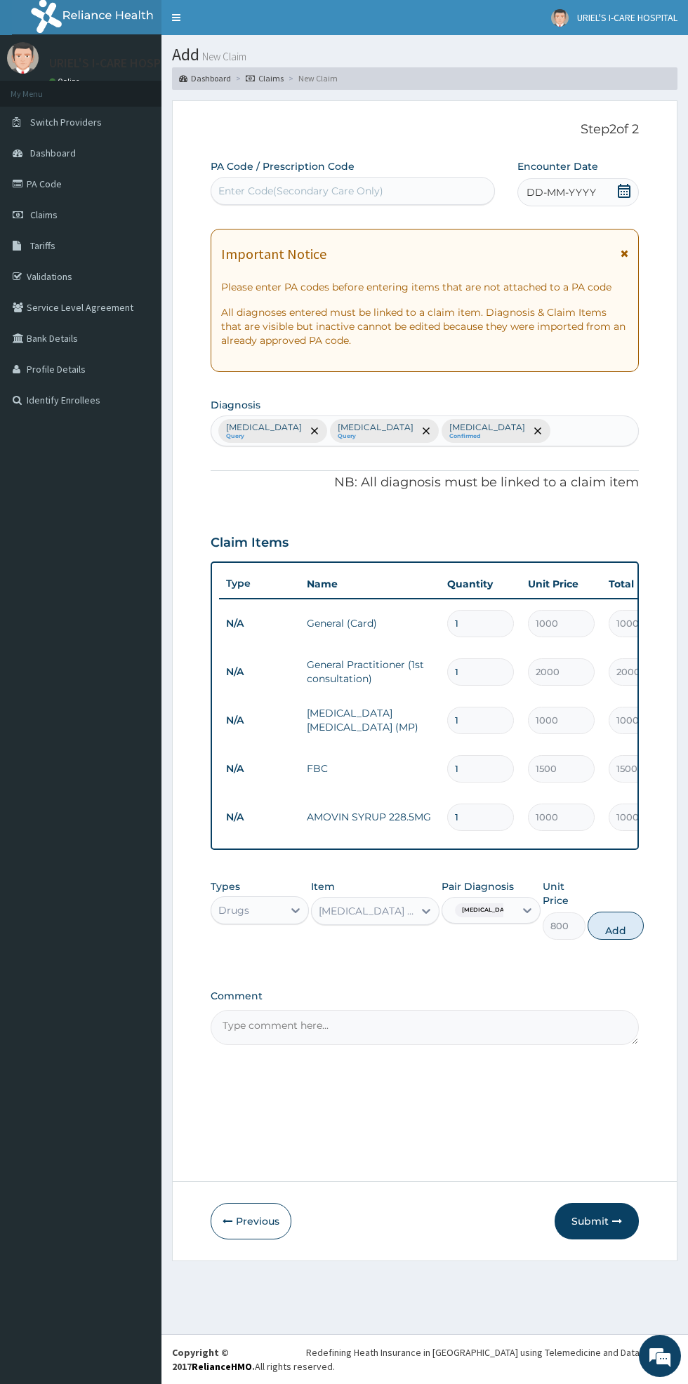
click at [634, 916] on button "Add" at bounding box center [615, 925] width 56 height 28
type input "0"
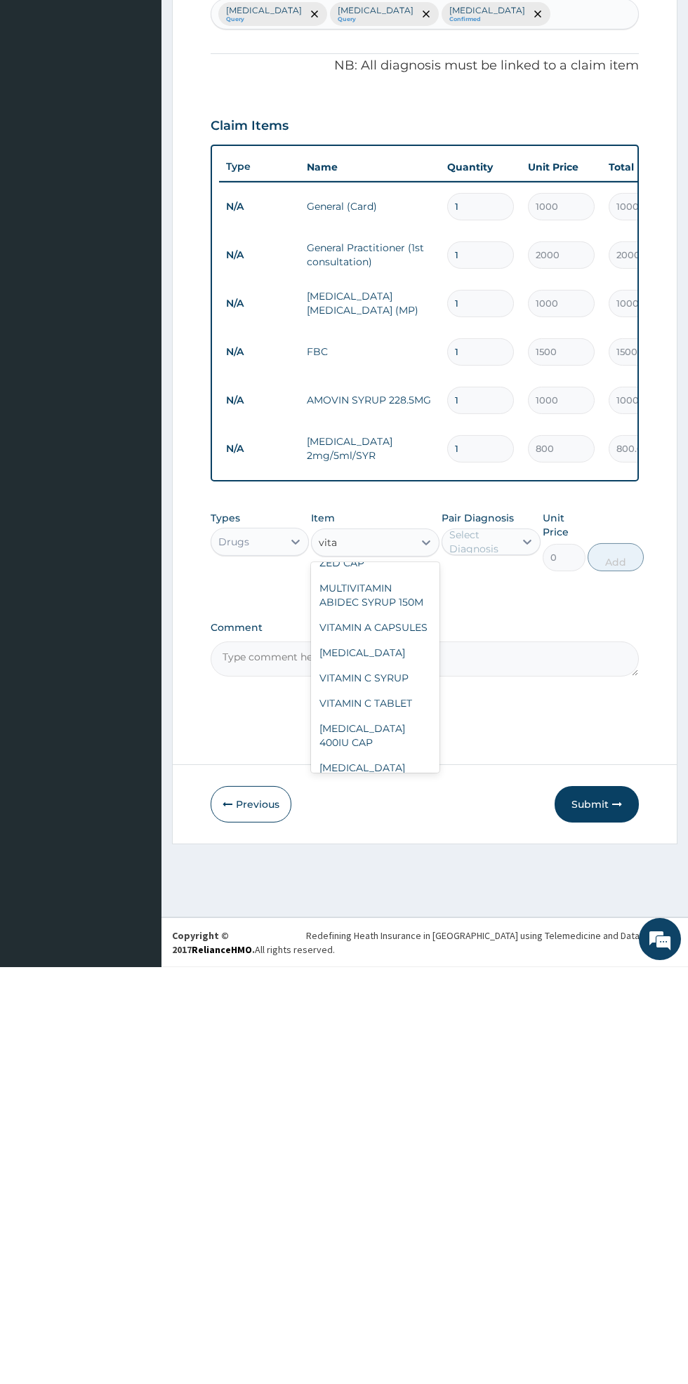
scroll to position [111, 0]
click at [381, 1090] on div "VITAMIN C SYRUP" at bounding box center [375, 1090] width 128 height 25
type input "vita"
type input "350"
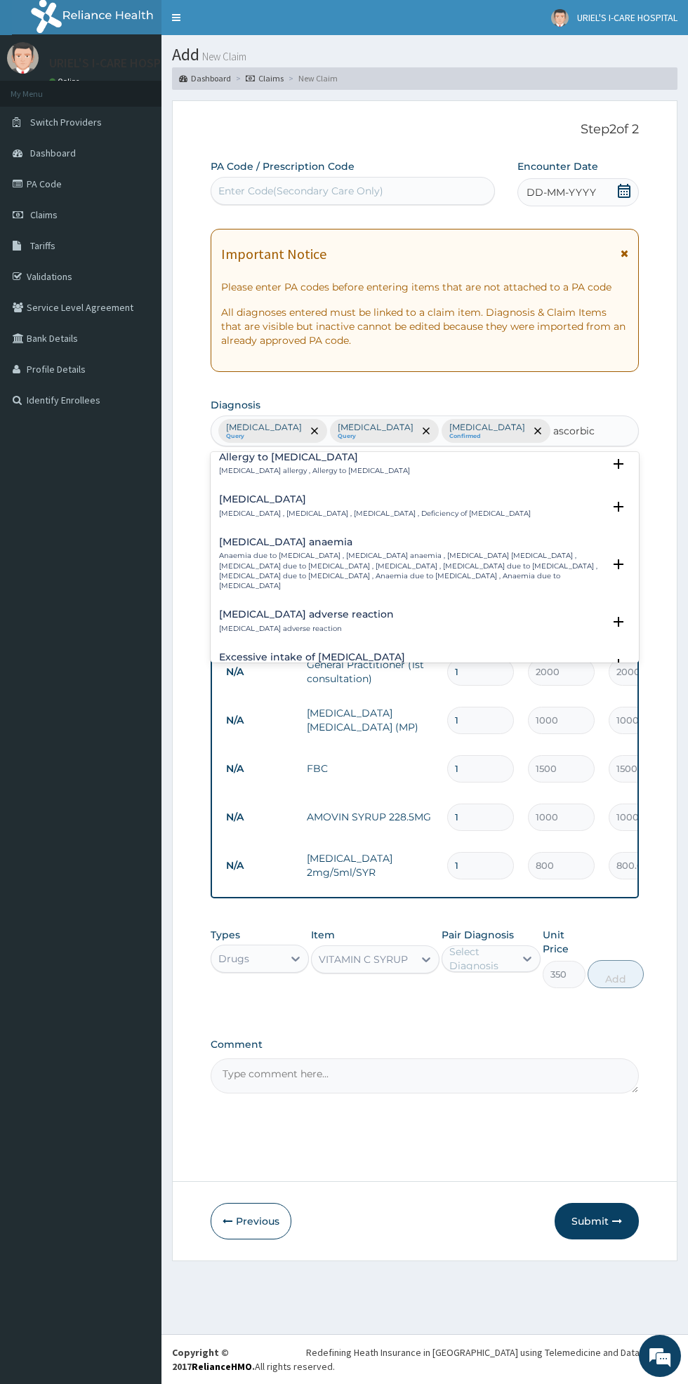
scroll to position [93, 0]
click at [441, 502] on h4 "[MEDICAL_DATA]" at bounding box center [375, 500] width 312 height 11
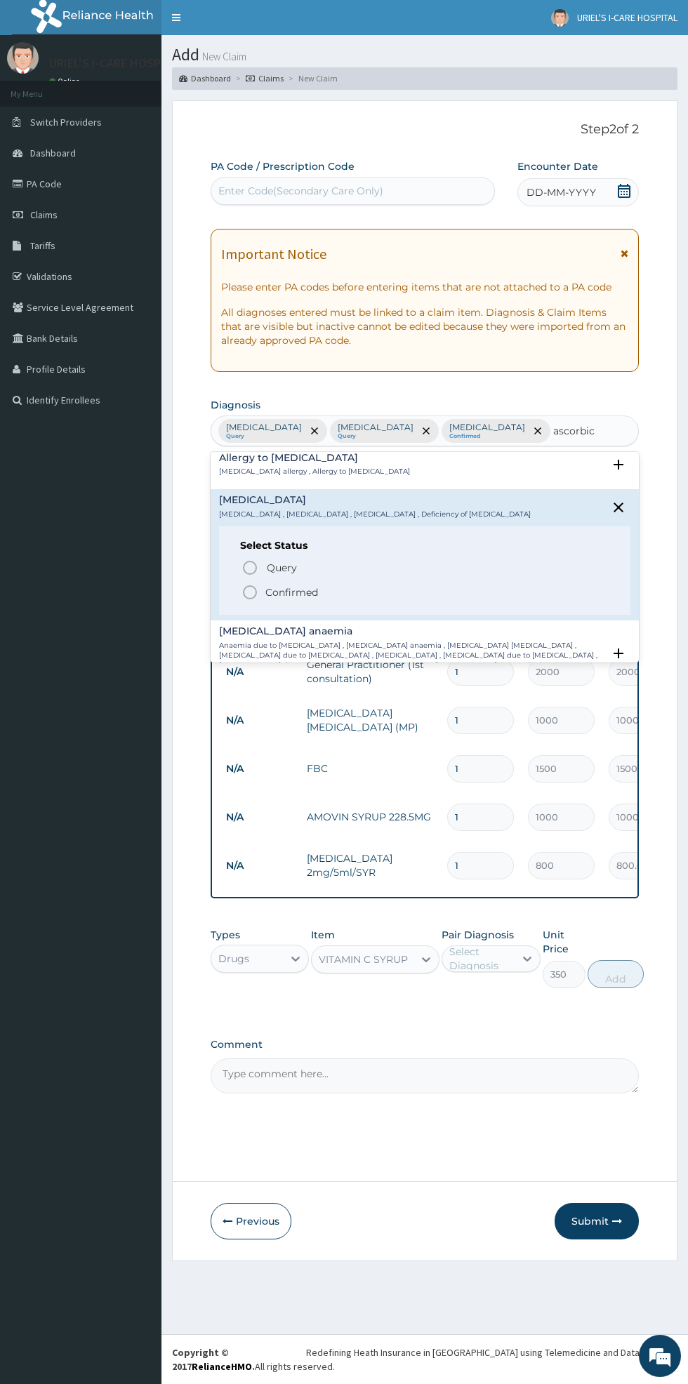
click at [259, 594] on span "Confirmed" at bounding box center [425, 592] width 368 height 17
type input "ascorbic"
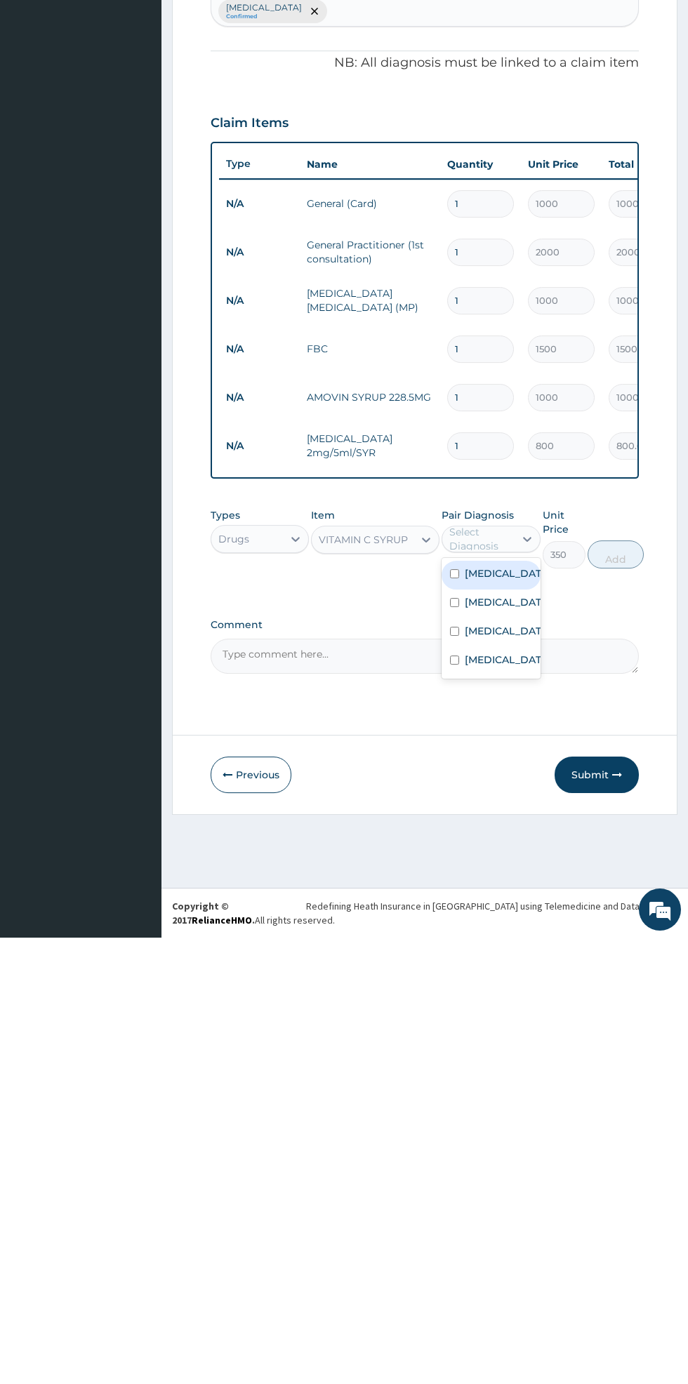
click at [480, 1113] on label "[MEDICAL_DATA]" at bounding box center [504, 1106] width 81 height 14
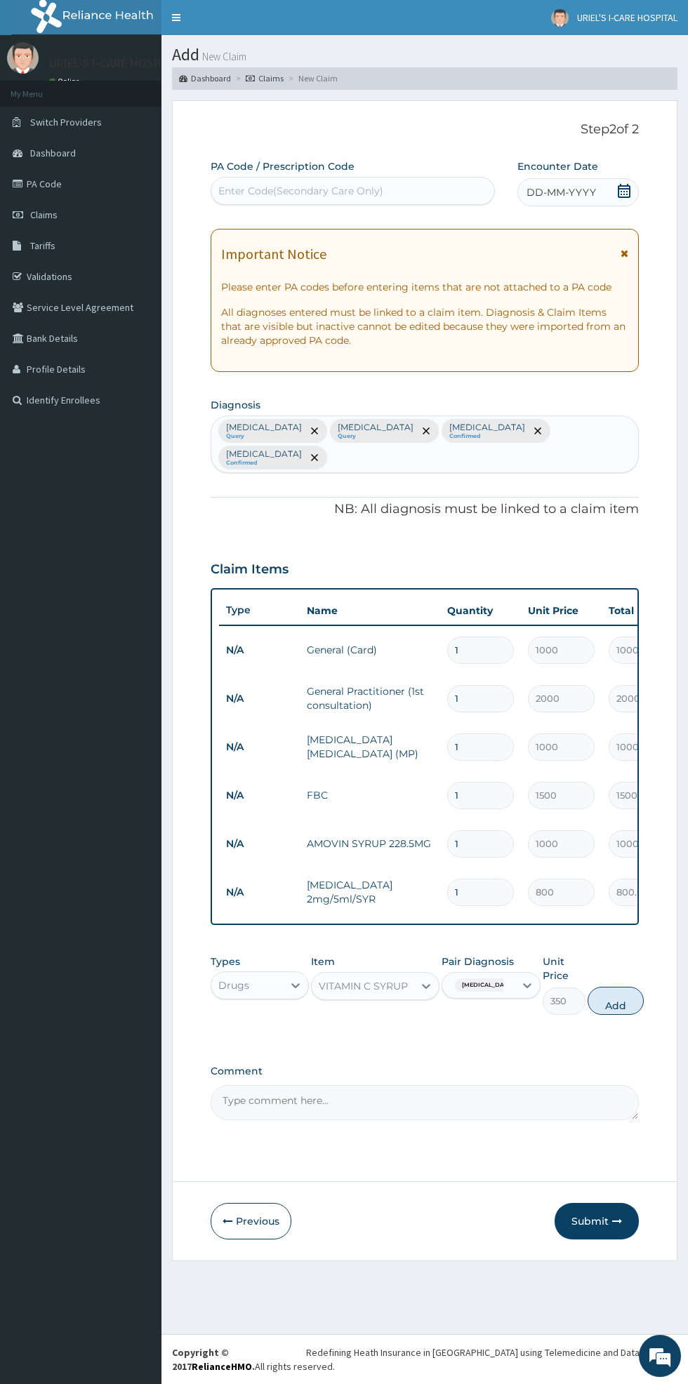
click at [629, 994] on button "Add" at bounding box center [615, 1000] width 56 height 28
type input "0"
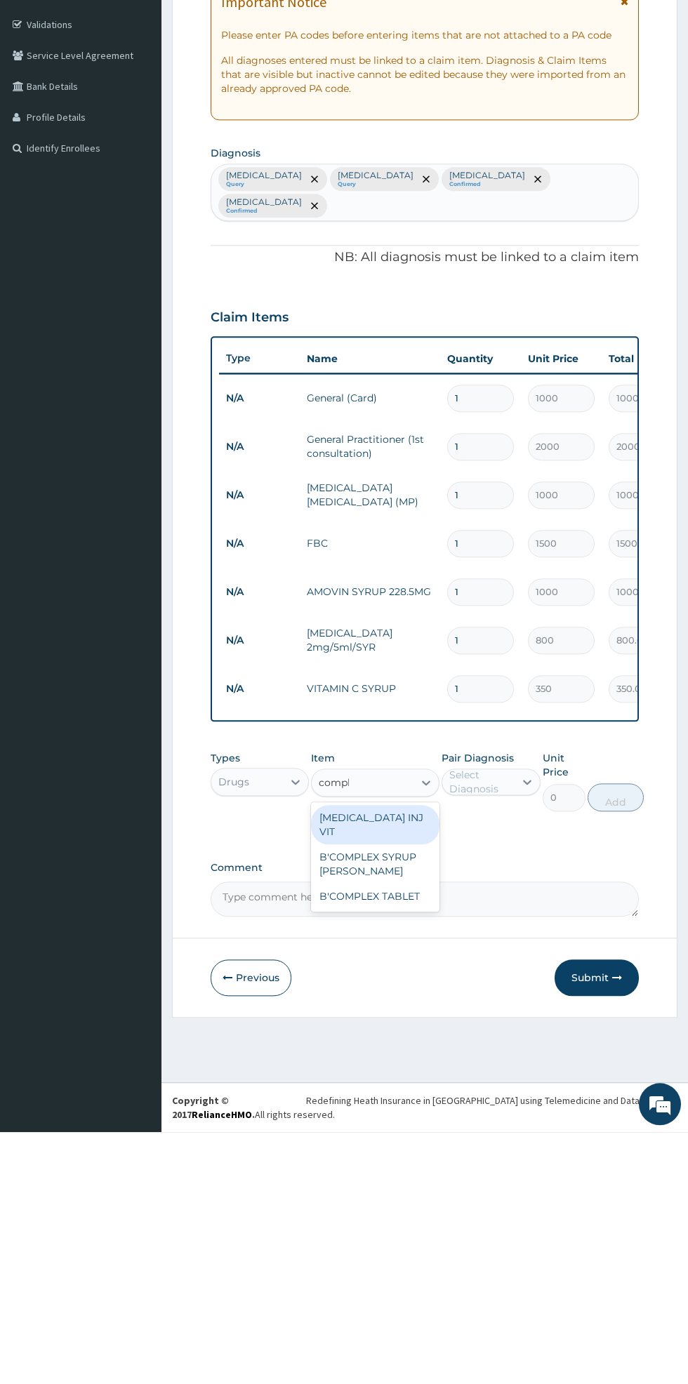
scroll to position [0, 0]
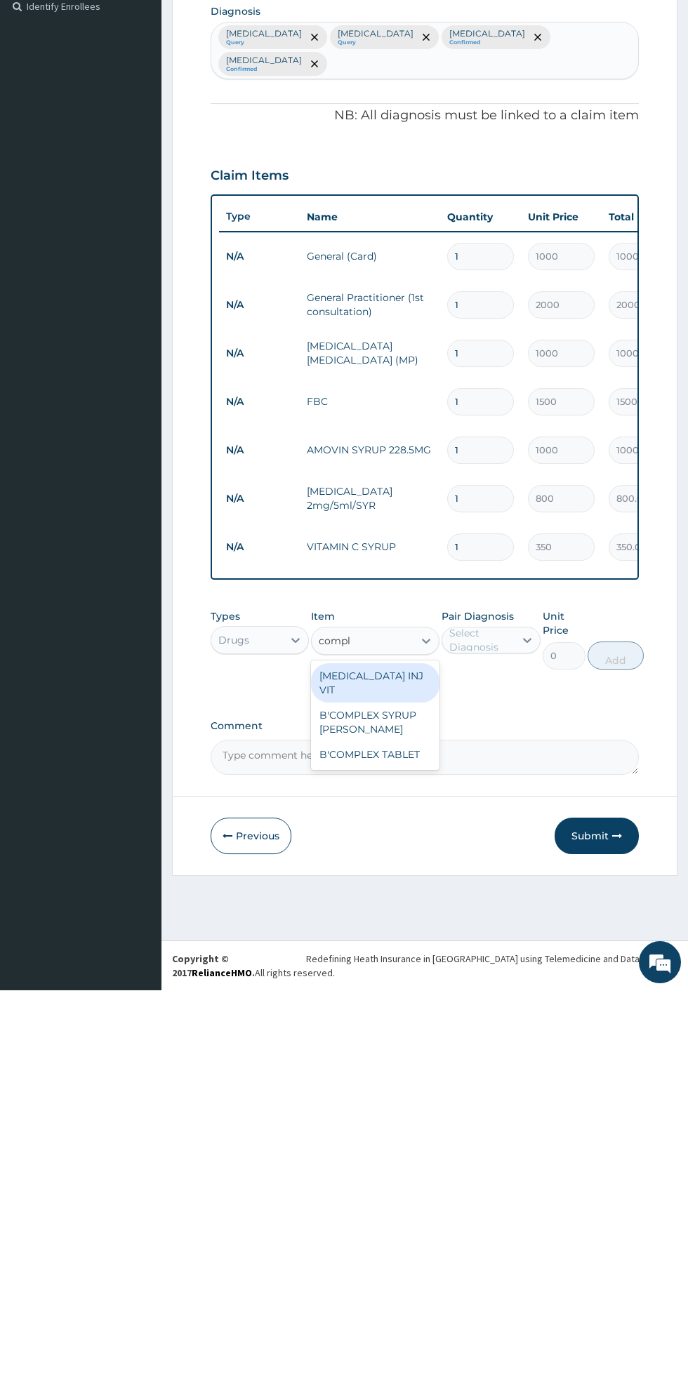
click at [380, 1096] on div "B'COMPLEX SYRUP [PERSON_NAME]" at bounding box center [375, 1115] width 128 height 39
type input "compl"
type input "800"
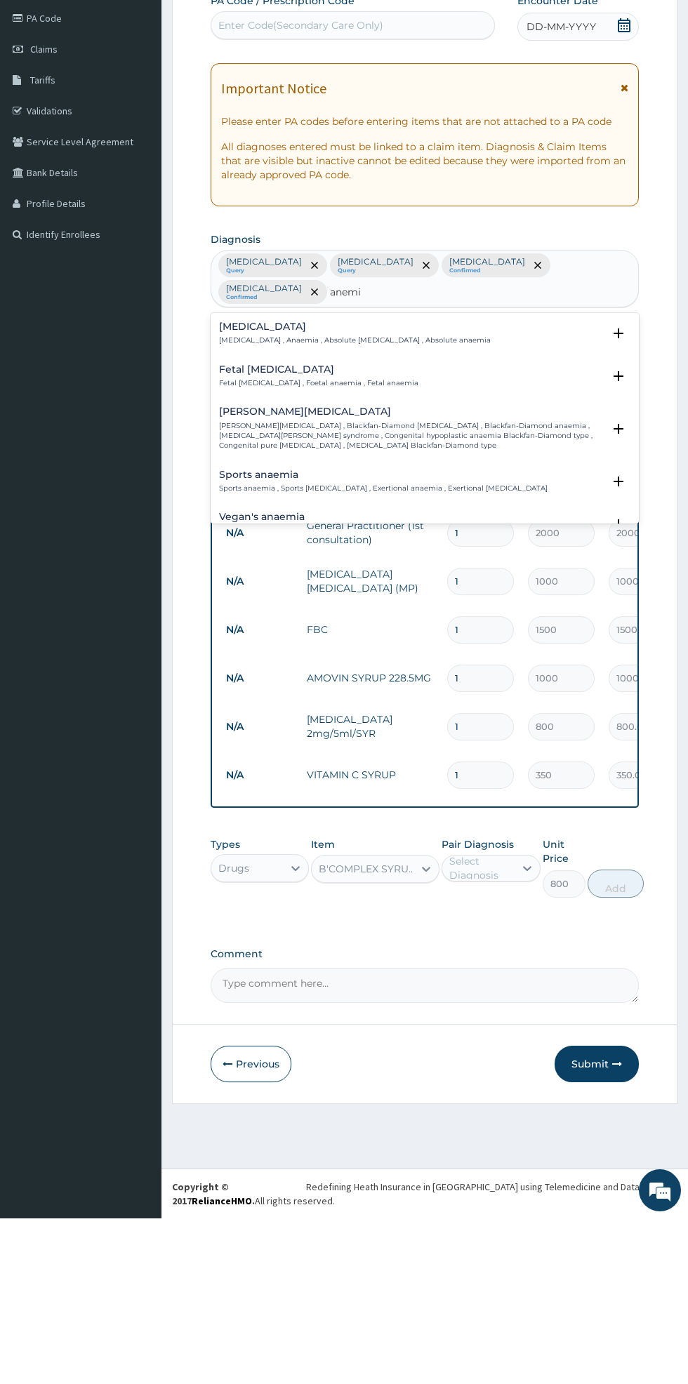
click at [396, 501] on p "[MEDICAL_DATA] , Anaemia , Absolute [MEDICAL_DATA] , Absolute anaemia" at bounding box center [355, 506] width 272 height 10
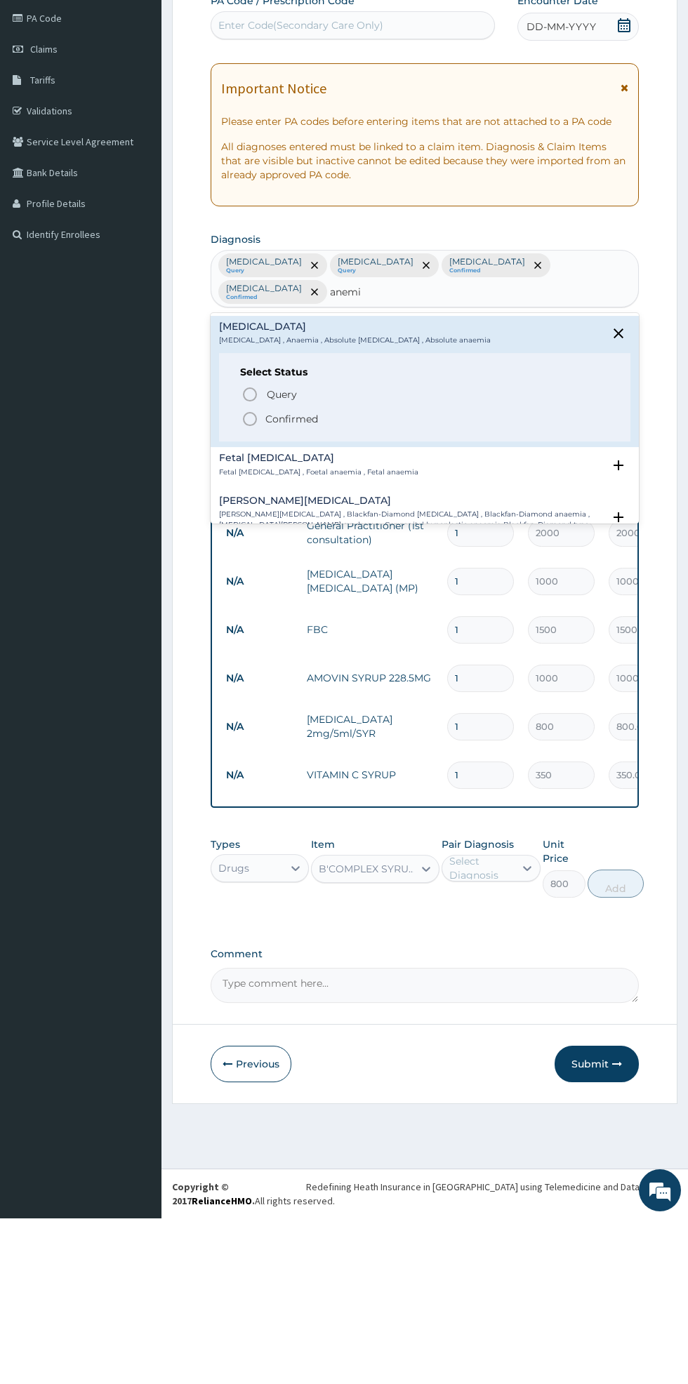
click at [274, 582] on p "Confirmed" at bounding box center [291, 584] width 53 height 14
type input "anemi"
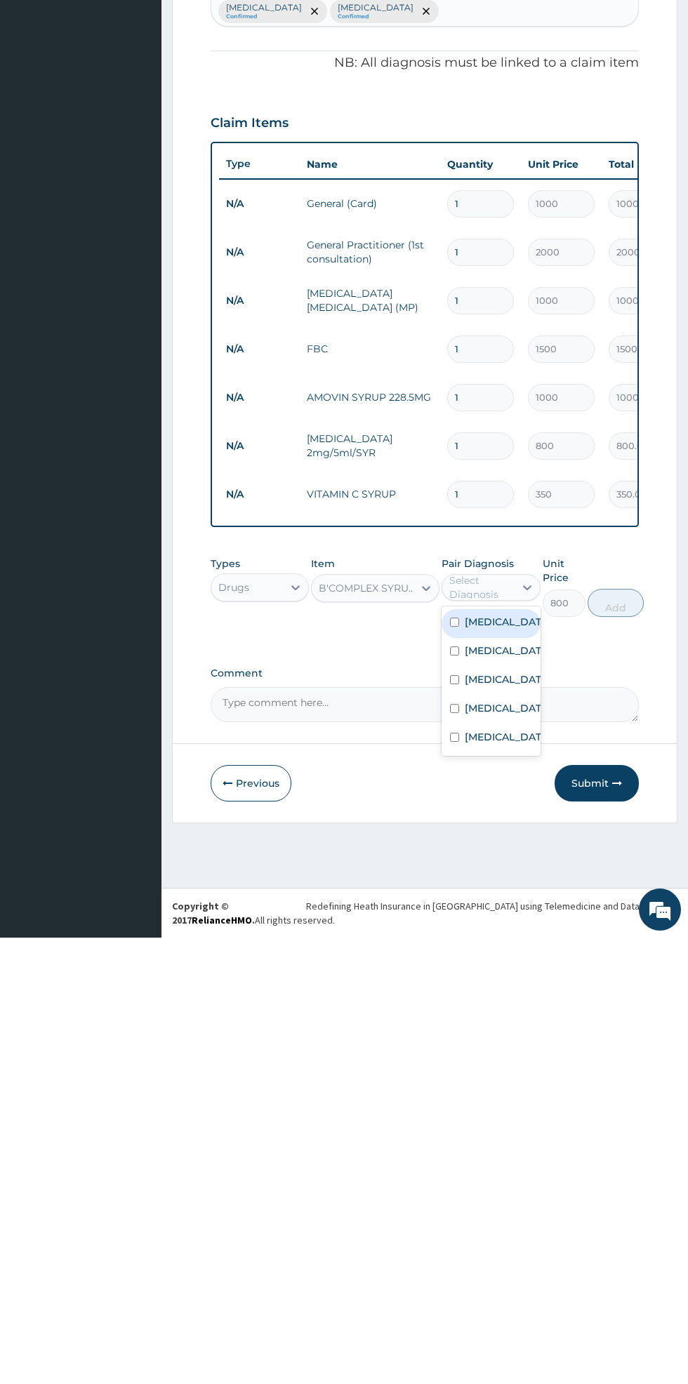
click at [459, 1188] on input "checkbox" at bounding box center [454, 1183] width 9 height 9
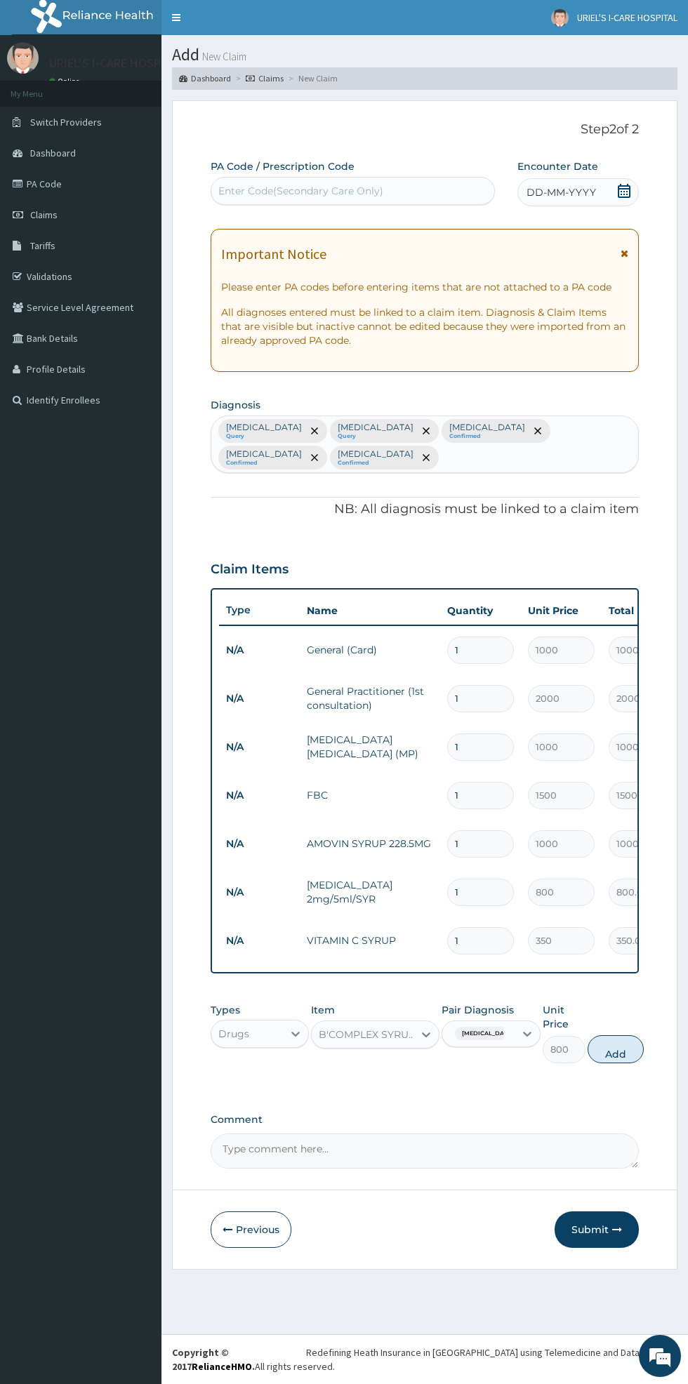
click at [619, 1047] on button "Add" at bounding box center [615, 1049] width 56 height 28
type input "0"
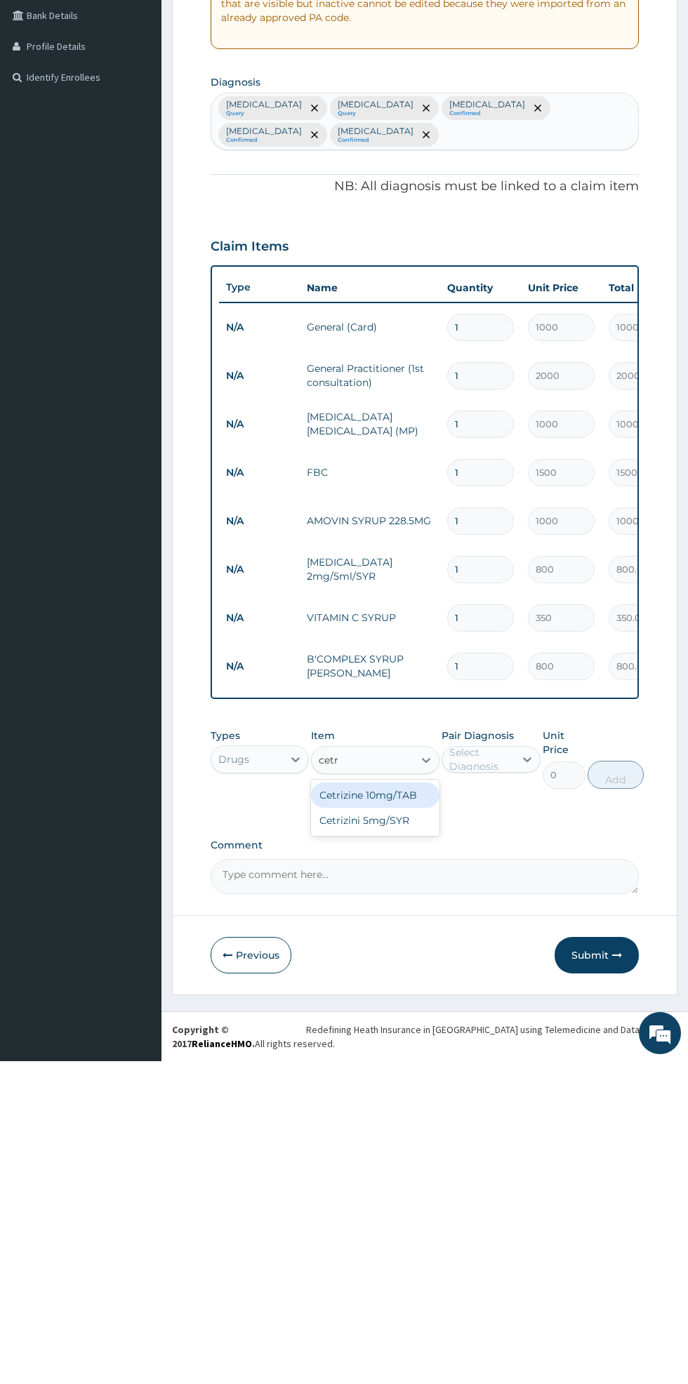
click at [383, 1146] on div "Cetrizini 5mg/SYR" at bounding box center [375, 1142] width 128 height 25
type input "cetr"
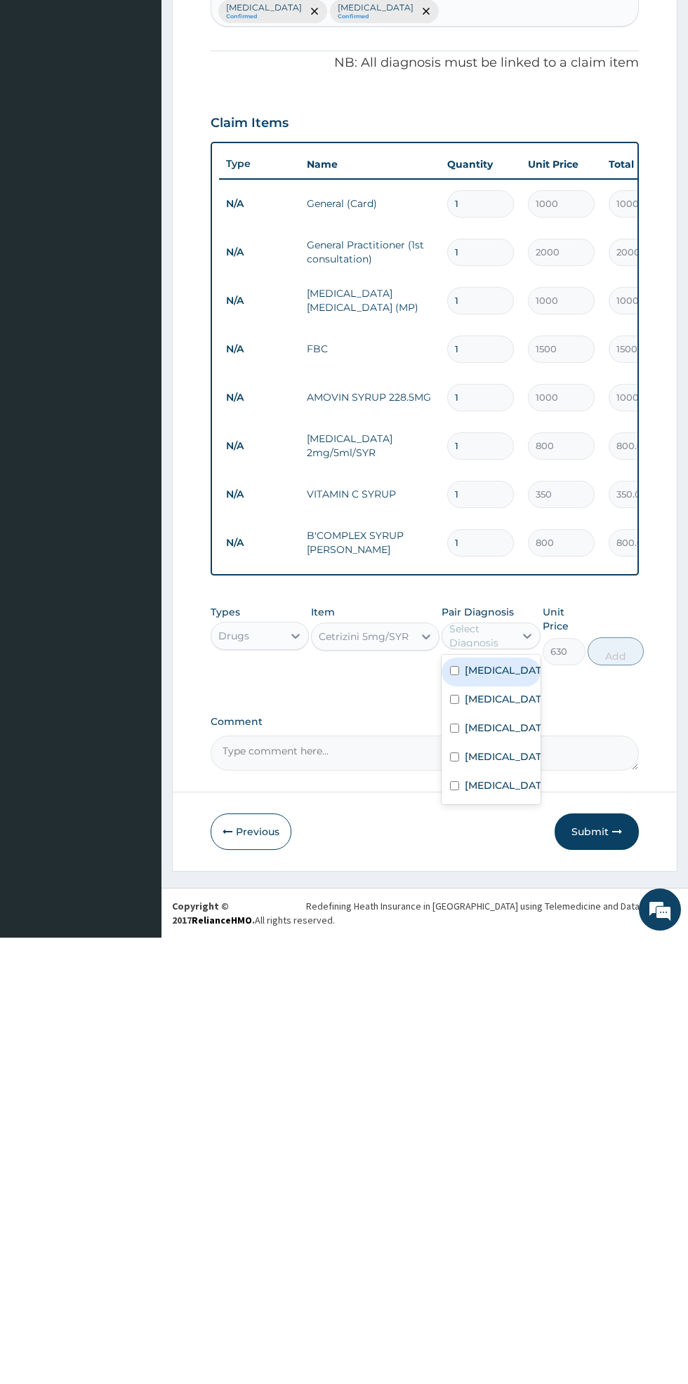
click at [485, 1181] on label "[MEDICAL_DATA]" at bounding box center [504, 1174] width 81 height 14
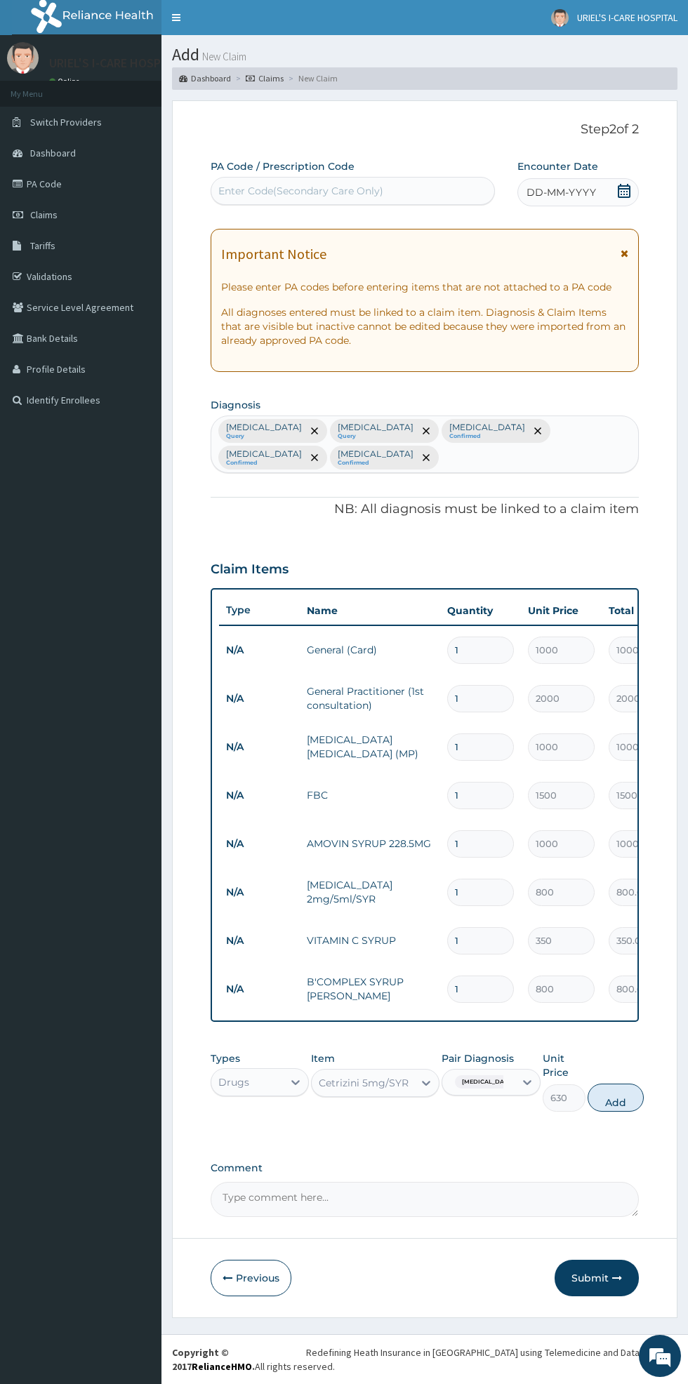
click at [638, 1106] on button "Add" at bounding box center [615, 1097] width 56 height 28
type input "0"
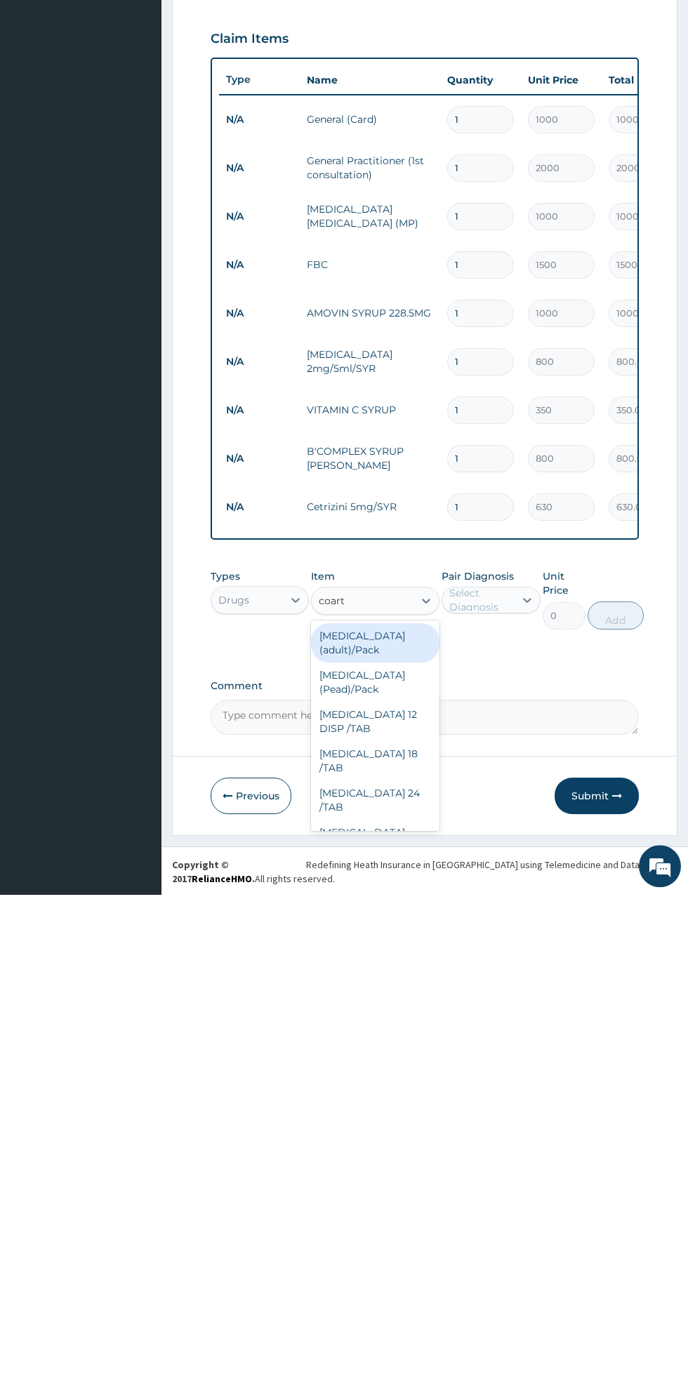
click at [382, 1152] on div "[MEDICAL_DATA] (Pead)/Pack" at bounding box center [375, 1171] width 128 height 39
type input "coart"
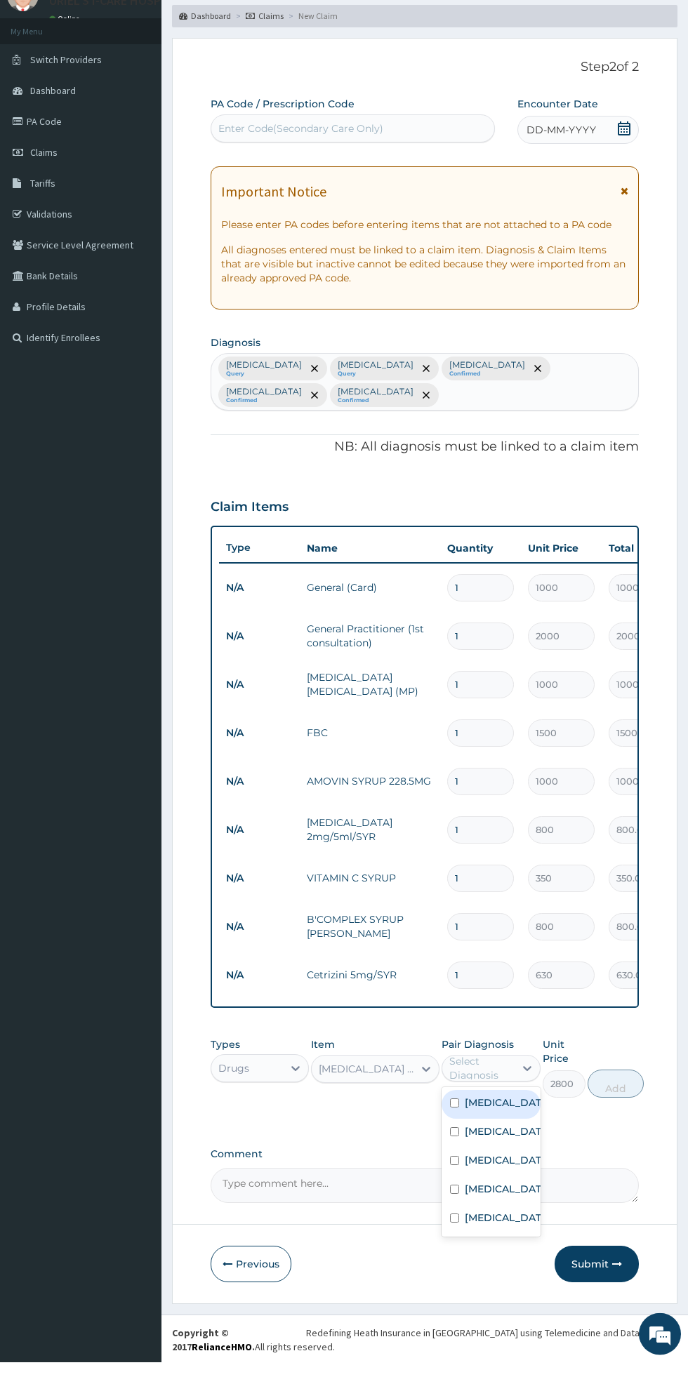
scroll to position [41, 0]
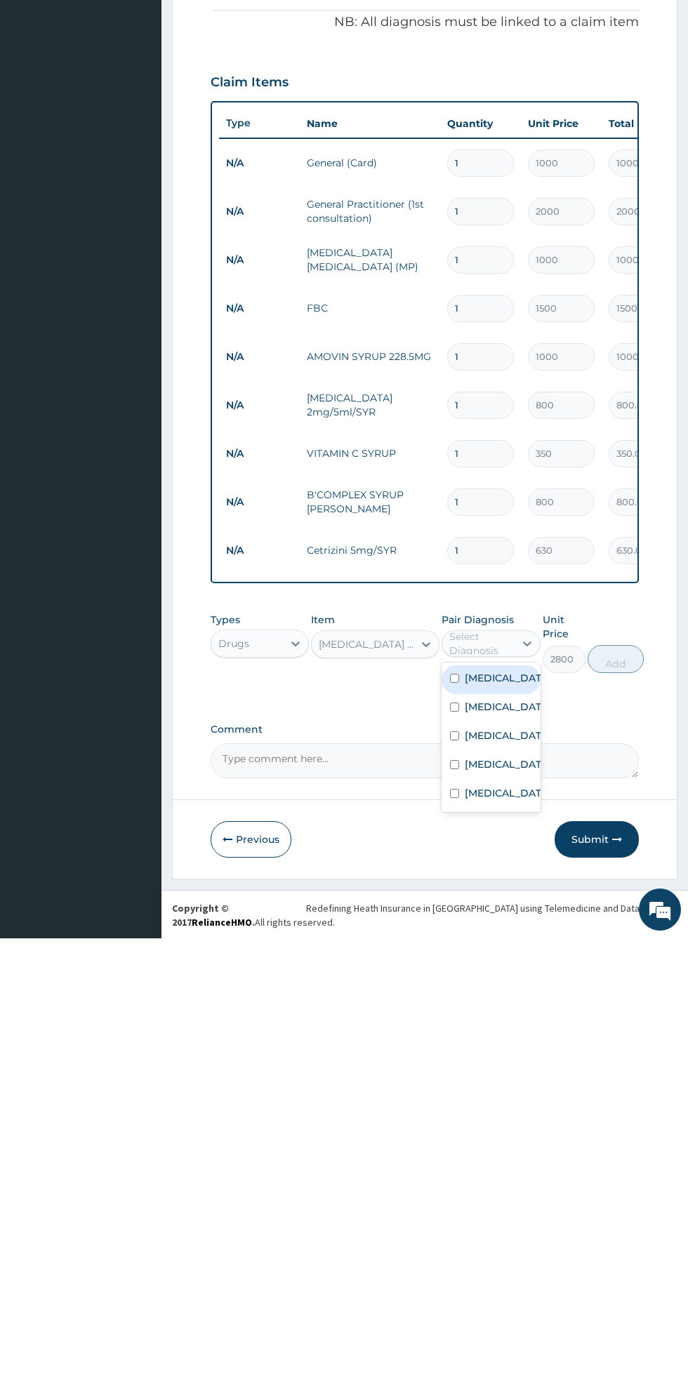
click at [484, 1151] on label "[MEDICAL_DATA]" at bounding box center [504, 1153] width 81 height 14
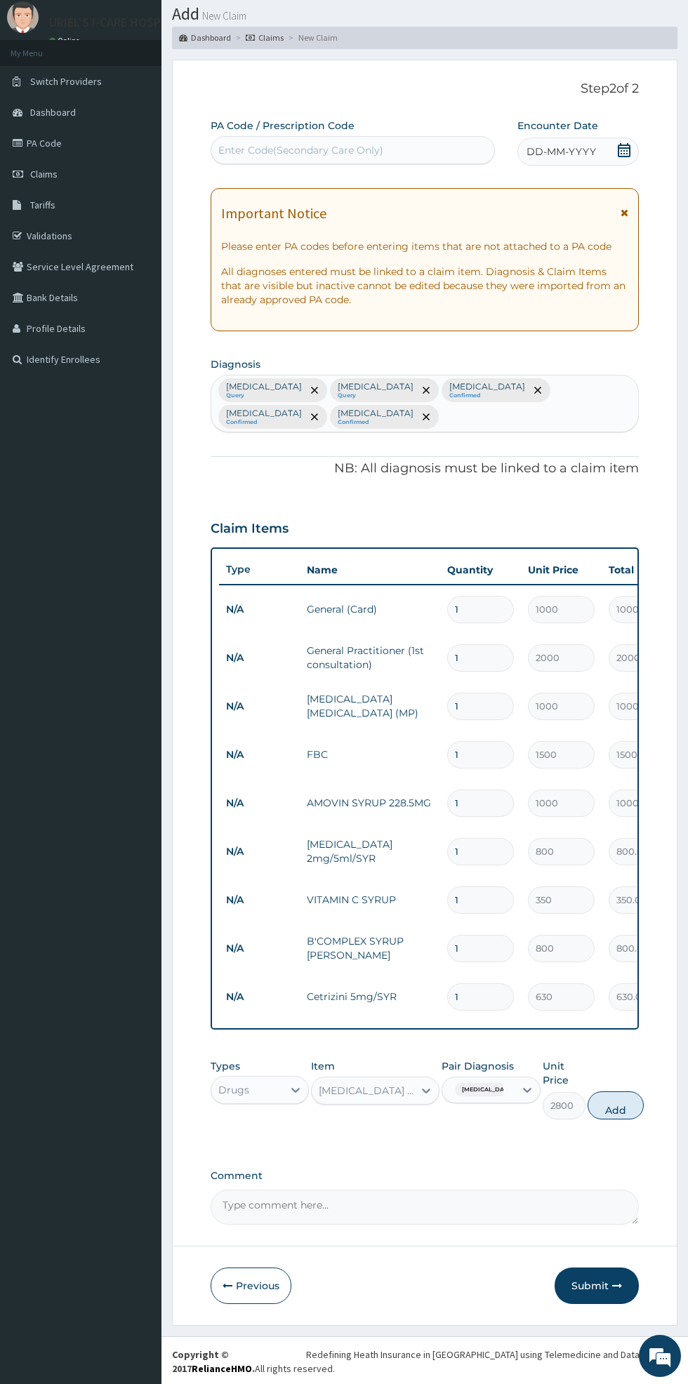
click at [631, 1106] on button "Add" at bounding box center [615, 1105] width 56 height 28
type input "0"
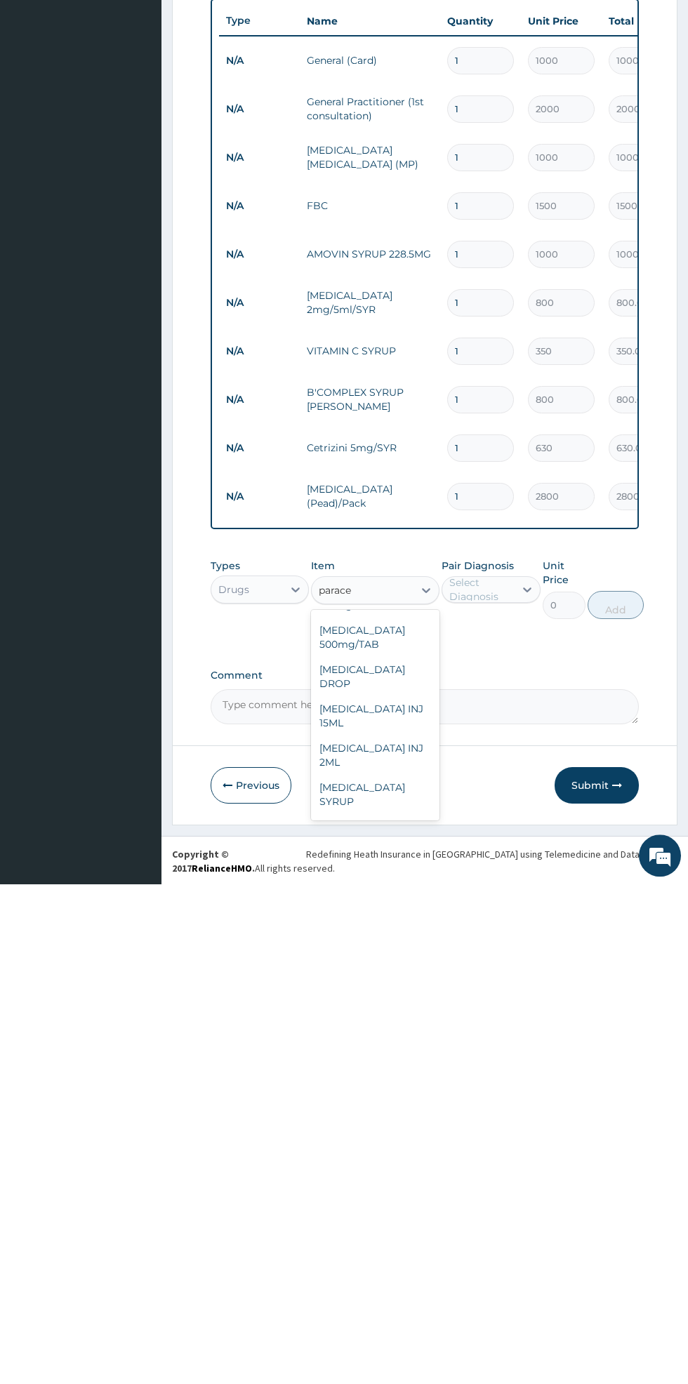
scroll to position [134, 0]
click at [378, 1268] on div "[MEDICAL_DATA] SYRUP" at bounding box center [375, 1287] width 128 height 39
type input "parace"
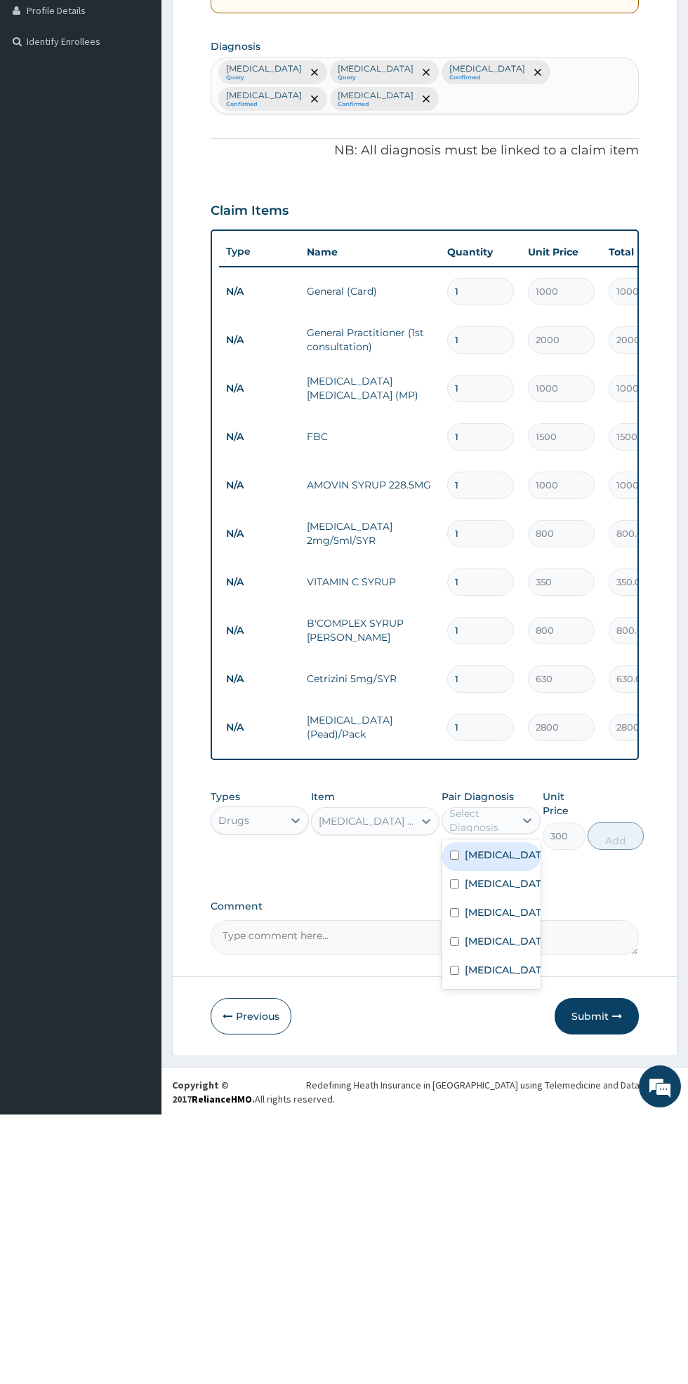
scroll to position [89, 0]
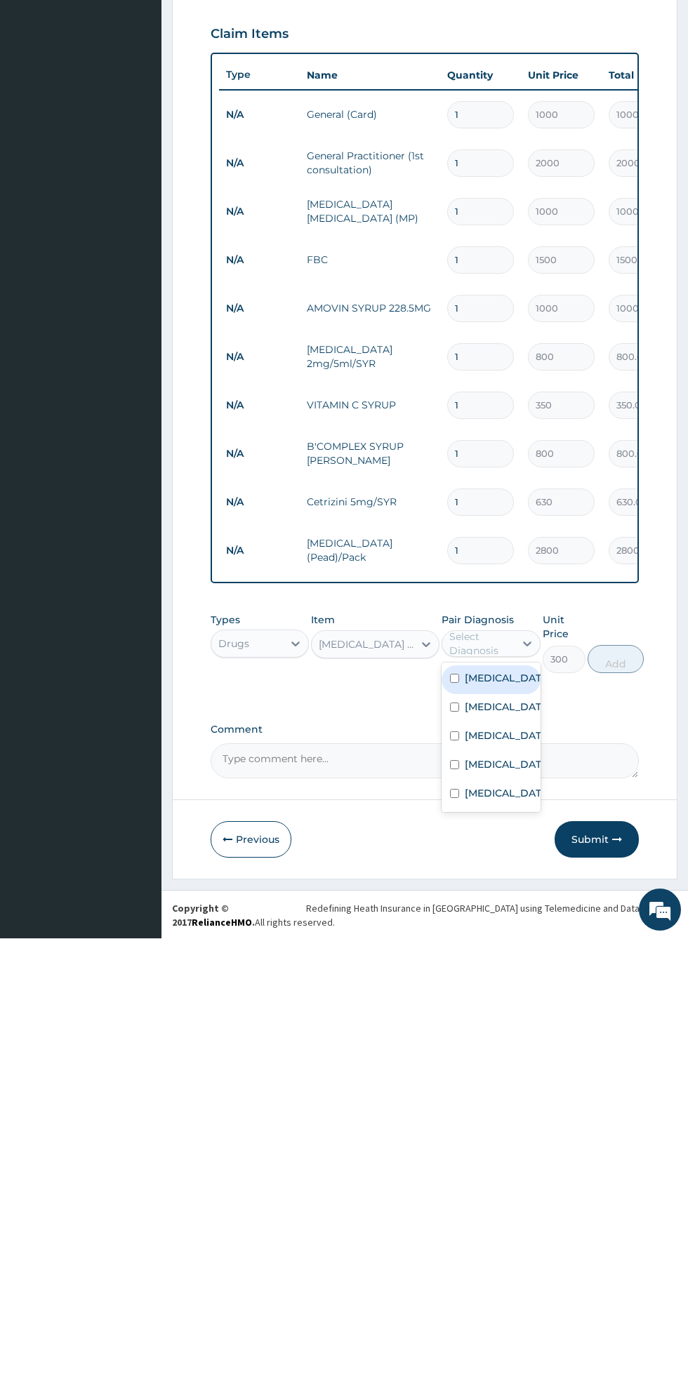
click at [483, 1151] on label "[MEDICAL_DATA]" at bounding box center [504, 1153] width 81 height 14
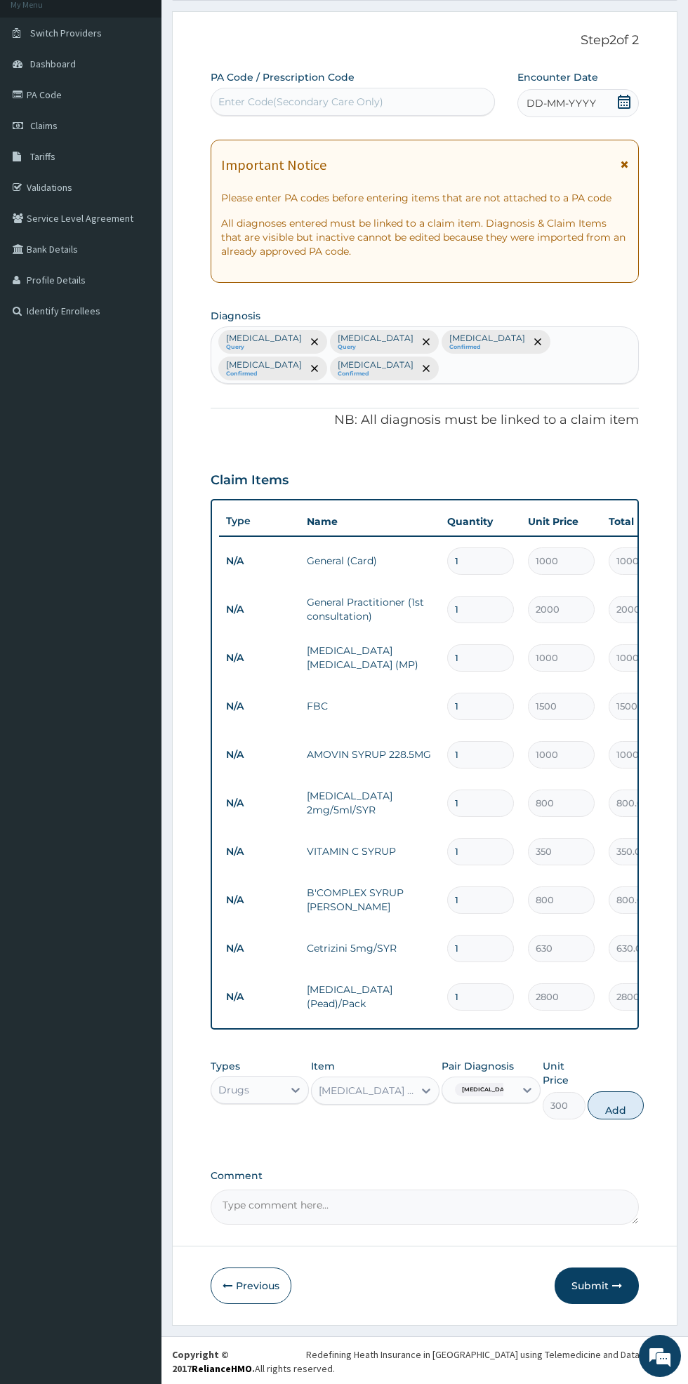
click at [618, 1108] on button "Add" at bounding box center [615, 1105] width 56 height 28
type input "0"
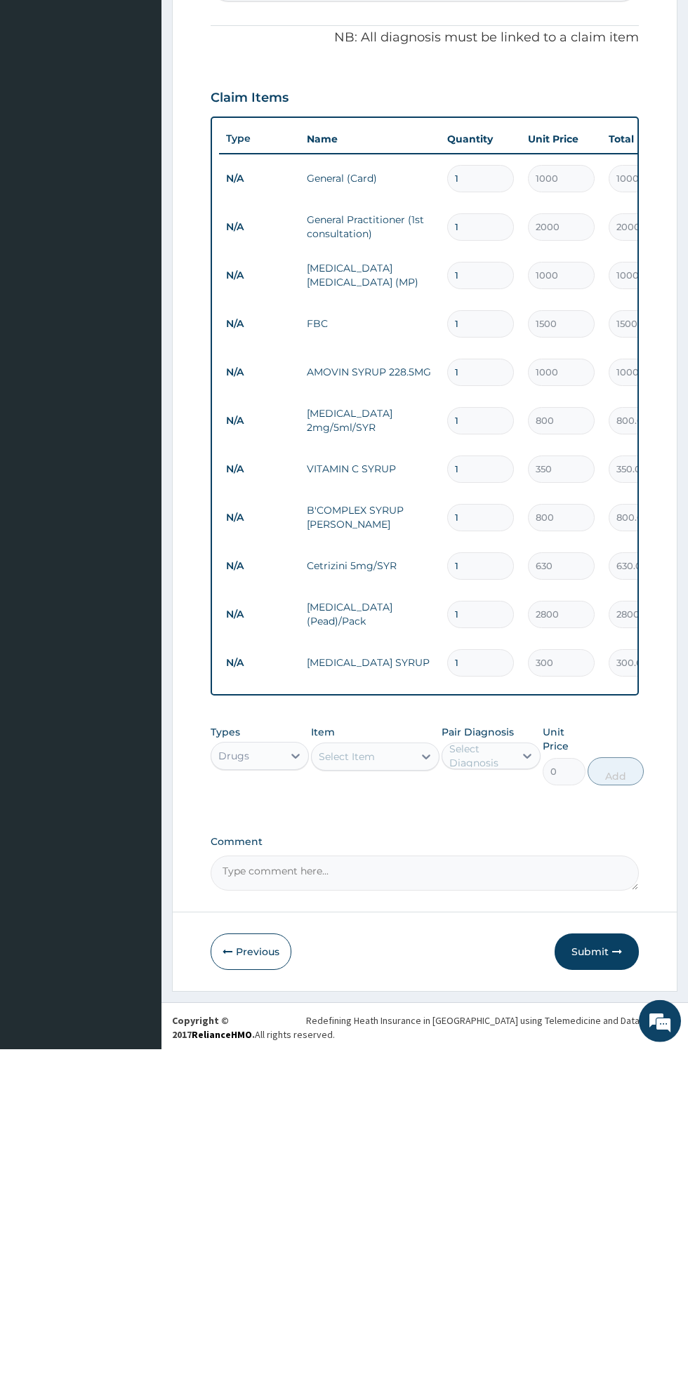
scroll to position [137, 0]
click at [594, 1290] on button "Submit" at bounding box center [596, 1286] width 84 height 36
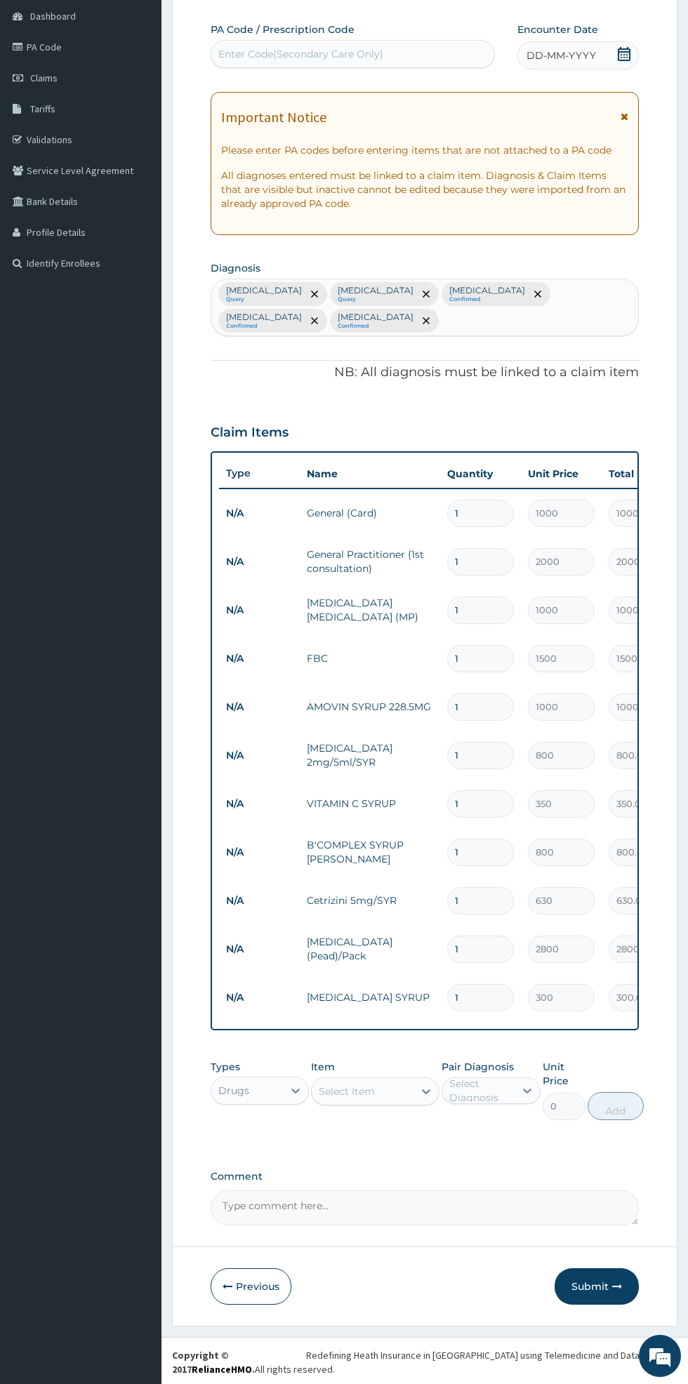
scroll to position [138, 0]
click at [599, 1287] on button "Submit" at bounding box center [596, 1285] width 84 height 36
click at [616, 68] on div "DD-MM-YYYY" at bounding box center [577, 55] width 121 height 28
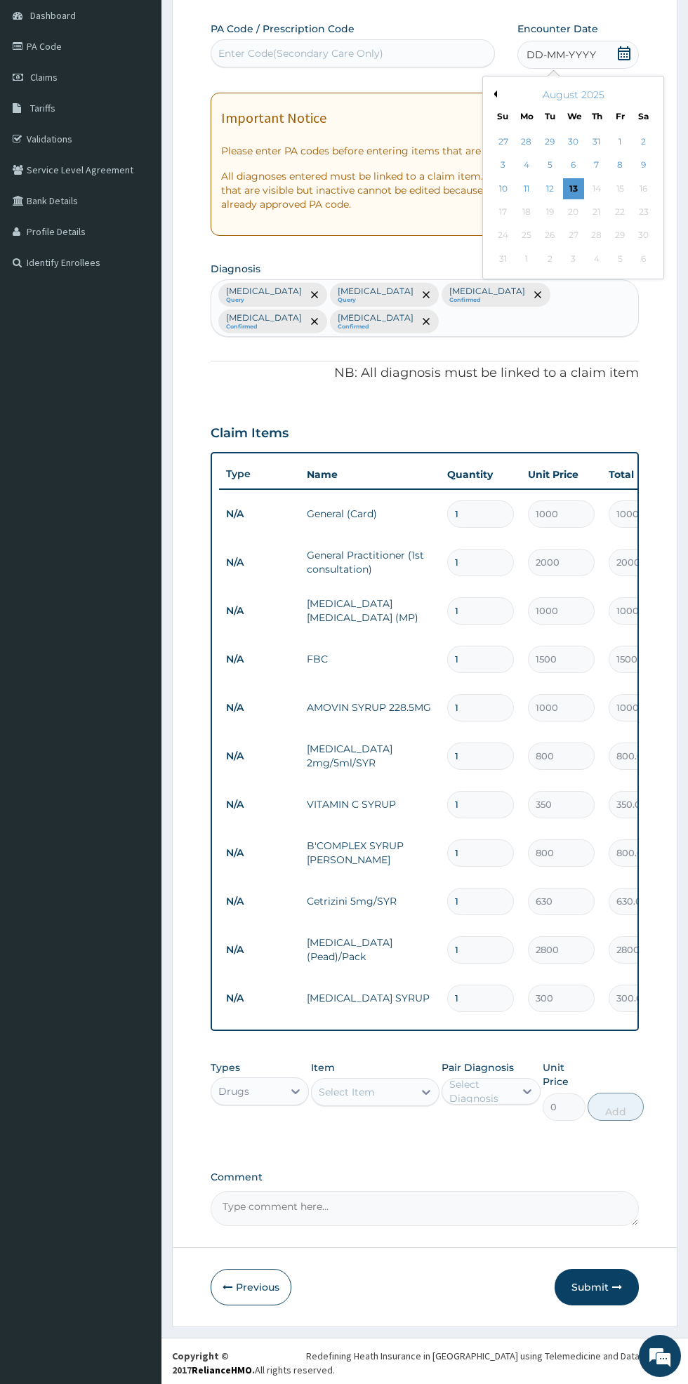
click at [572, 211] on div "20" at bounding box center [572, 211] width 21 height 21
click at [574, 189] on div "13" at bounding box center [572, 188] width 21 height 21
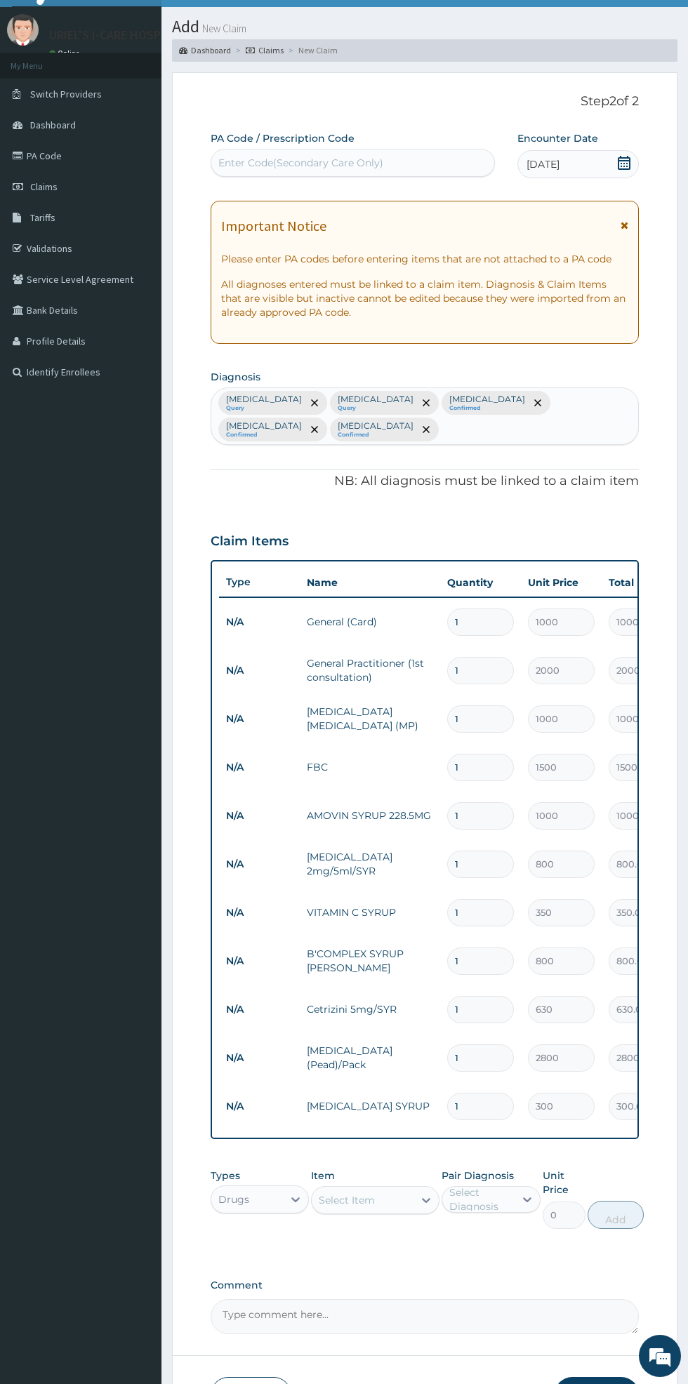
scroll to position [59, 0]
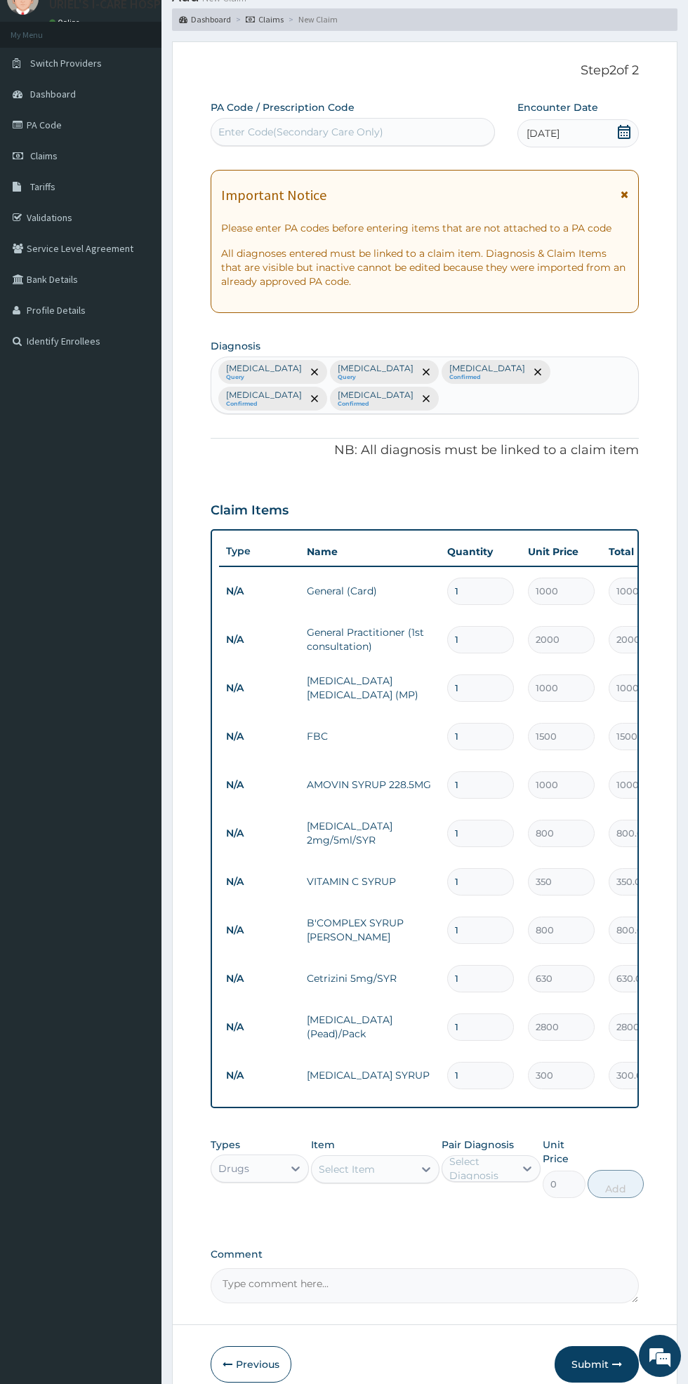
click at [615, 1377] on button "Submit" at bounding box center [596, 1364] width 84 height 36
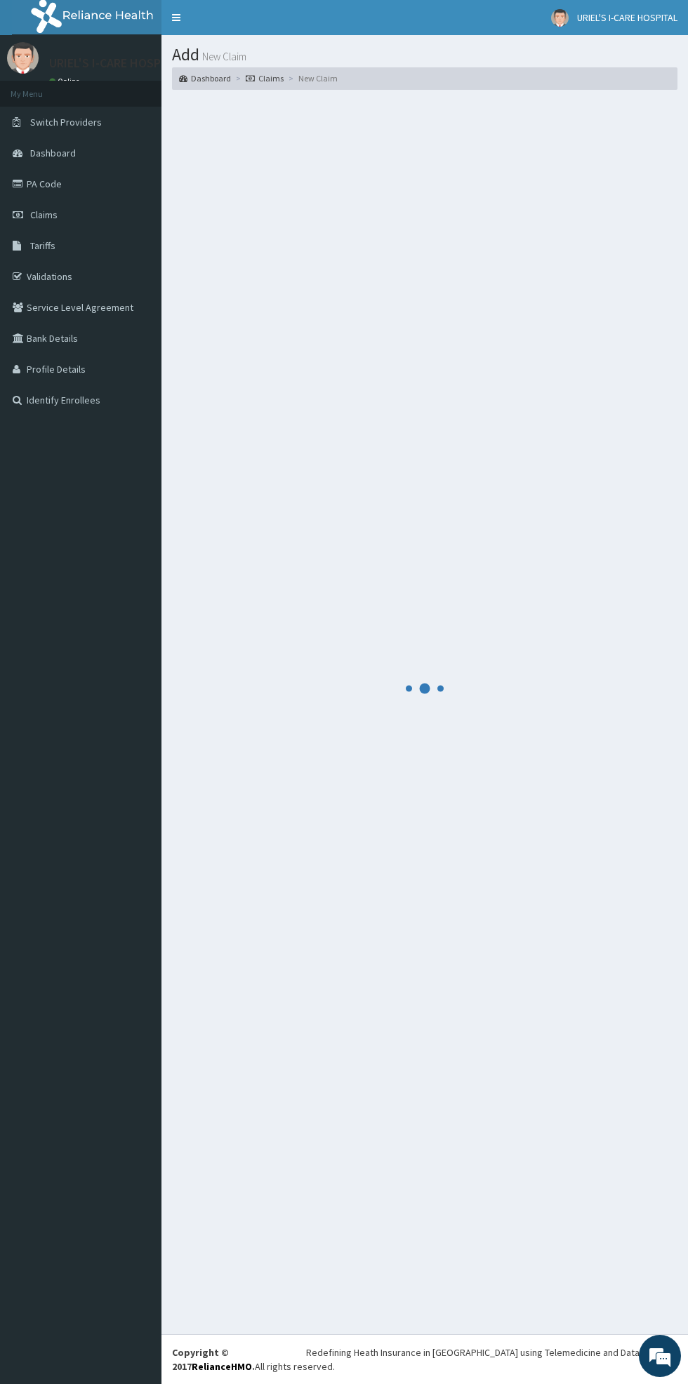
scroll to position [0, 0]
